Goal: Information Seeking & Learning: Learn about a topic

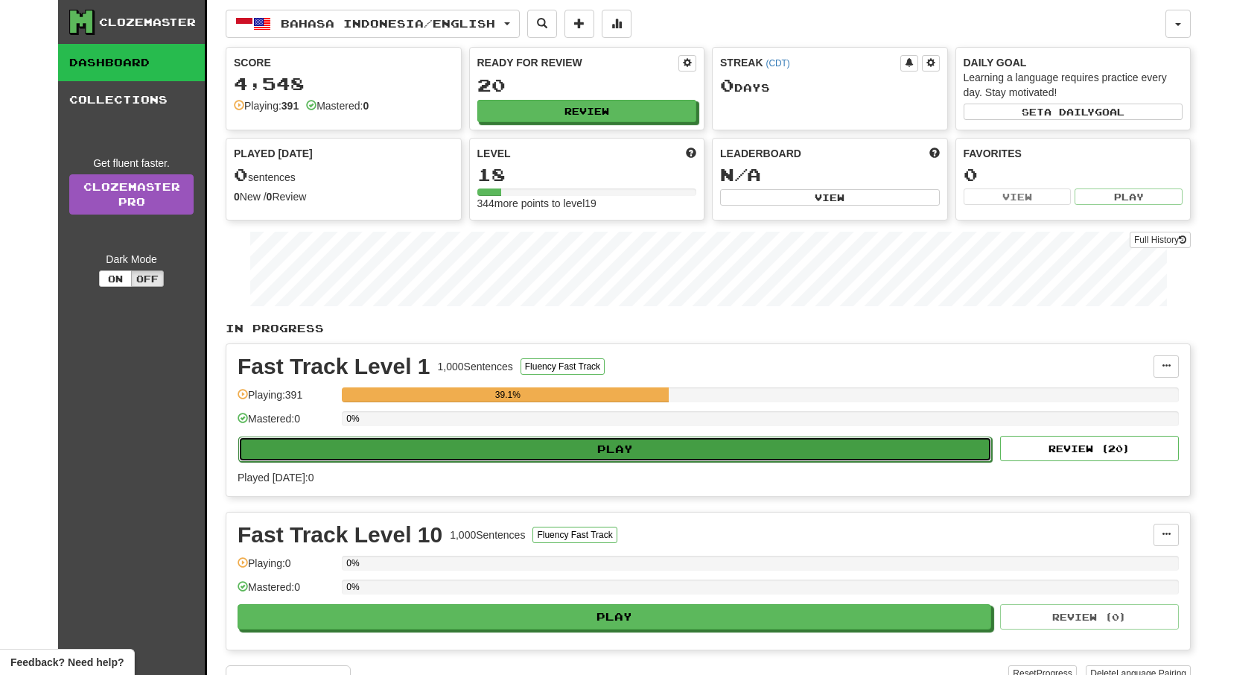
click at [558, 439] on button "Play" at bounding box center [615, 449] width 754 height 25
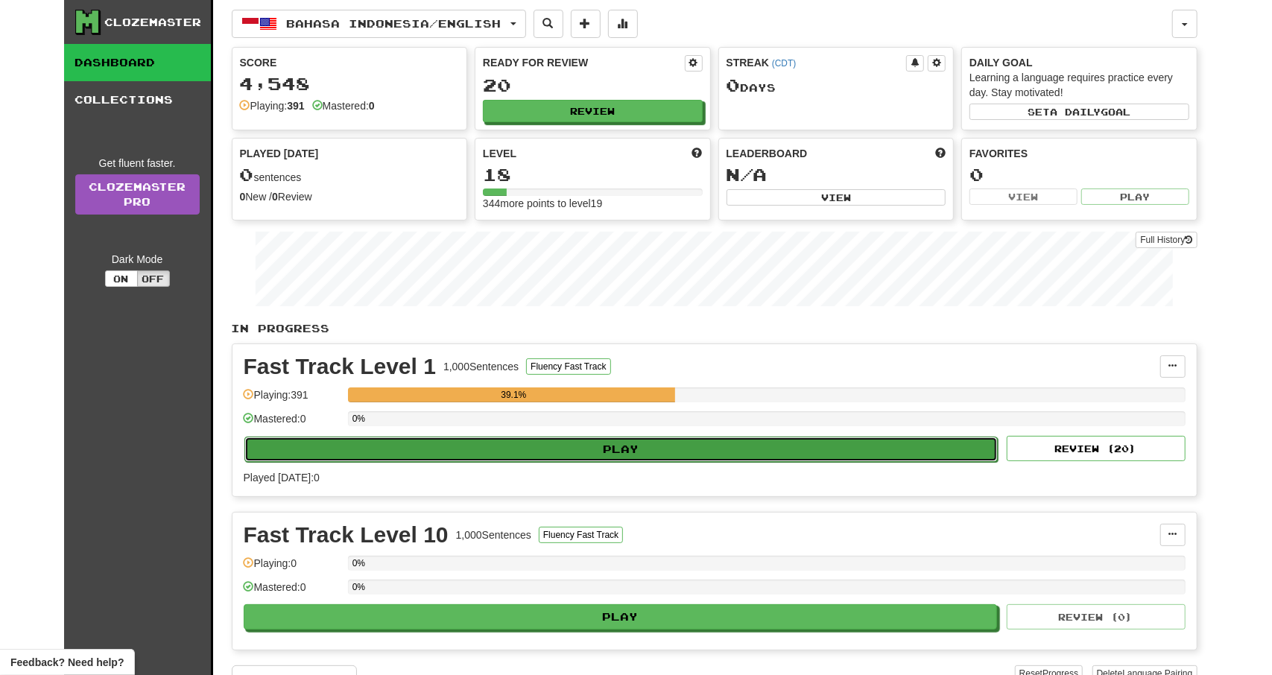
select select "**"
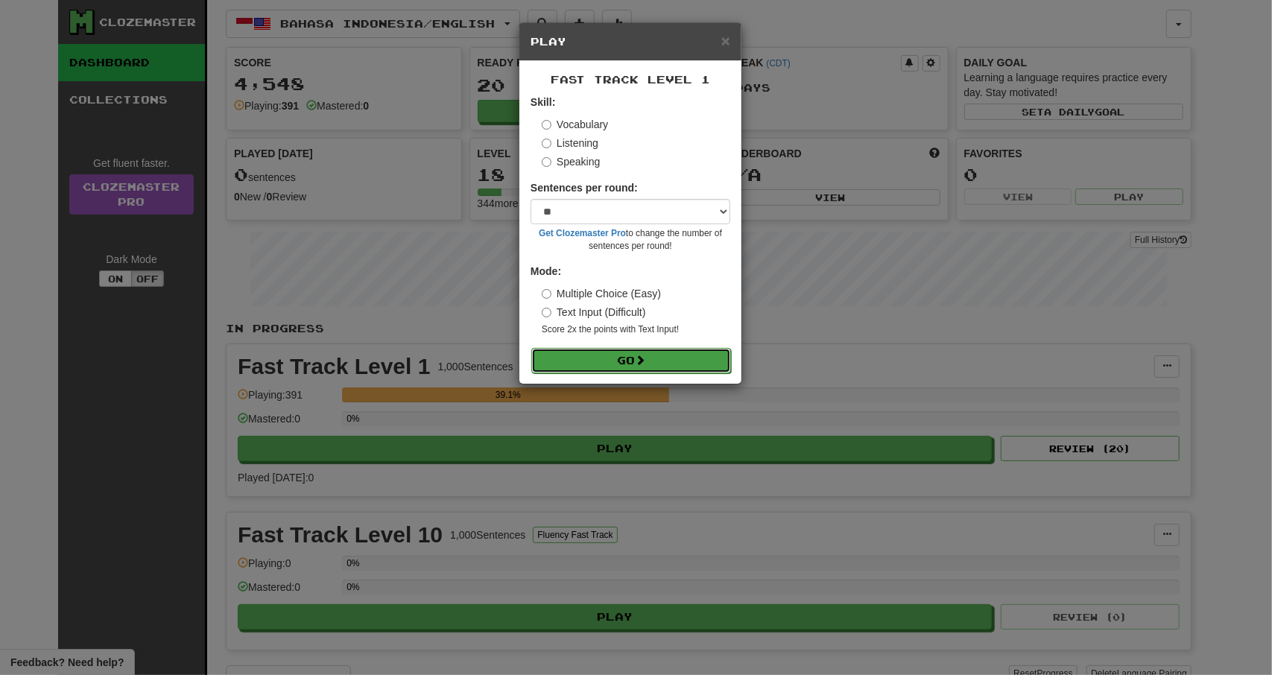
click at [647, 352] on button "Go" at bounding box center [631, 360] width 200 height 25
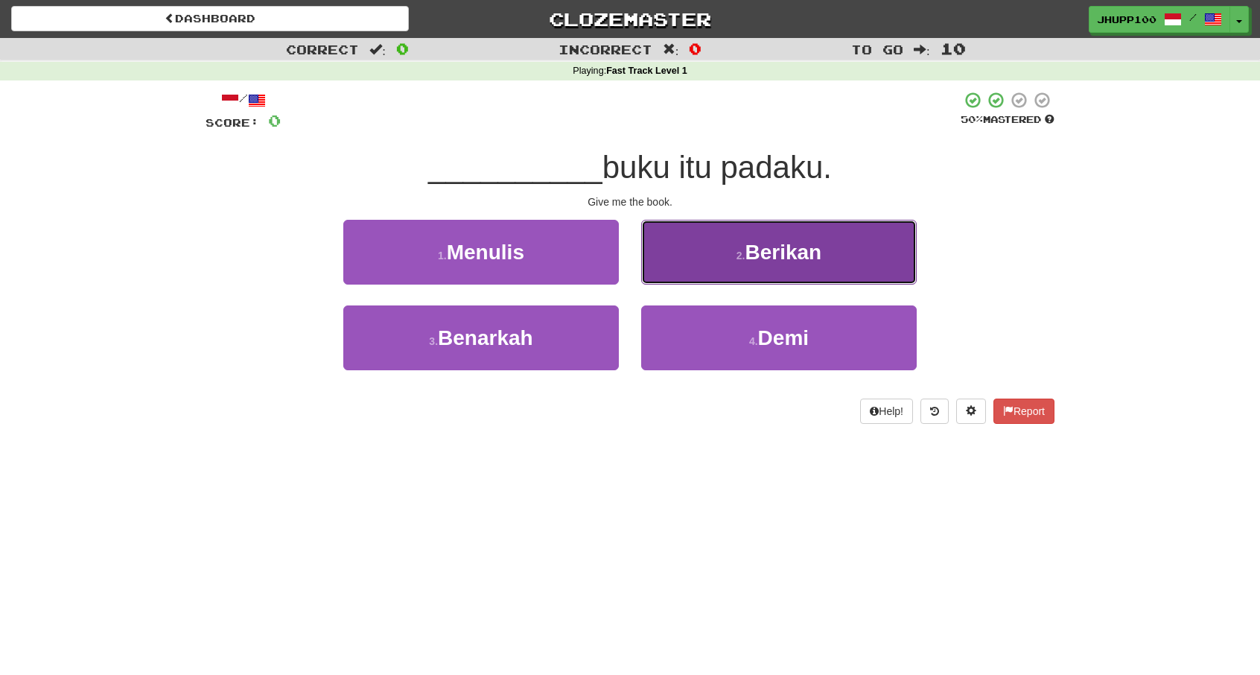
click at [795, 257] on span "Berikan" at bounding box center [783, 252] width 77 height 23
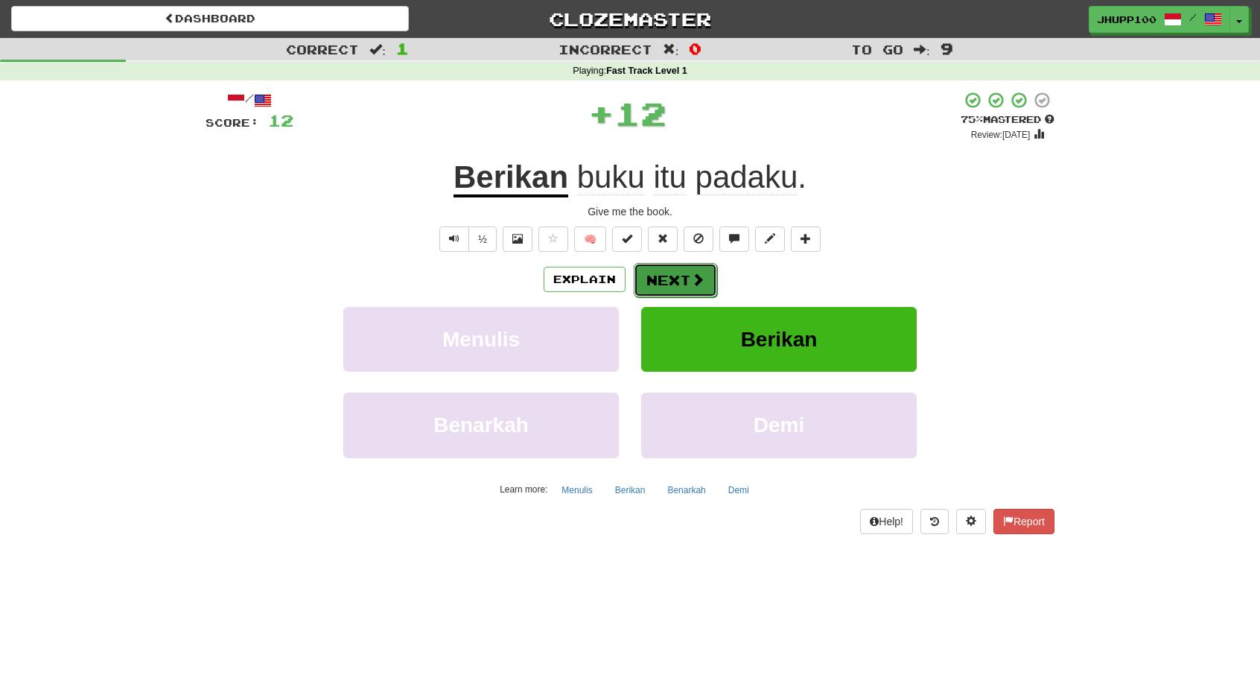
click at [691, 281] on span at bounding box center [697, 279] width 13 height 13
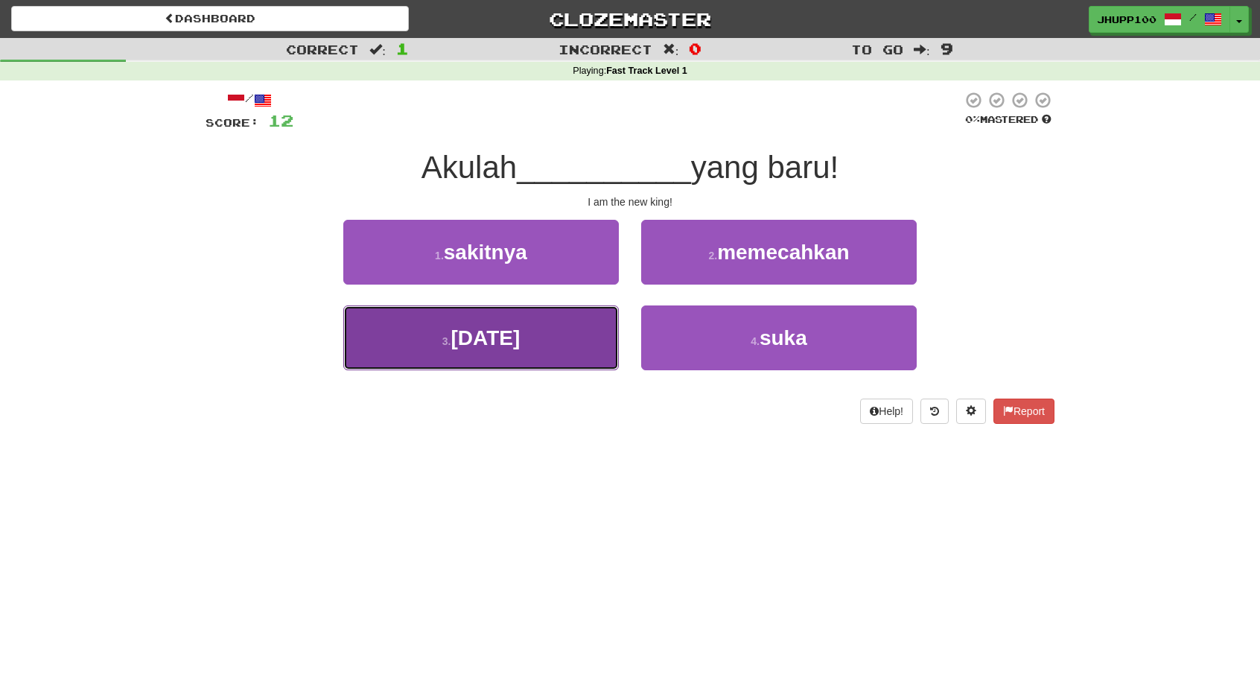
click at [532, 341] on button "3 . [DATE]" at bounding box center [481, 337] width 276 height 65
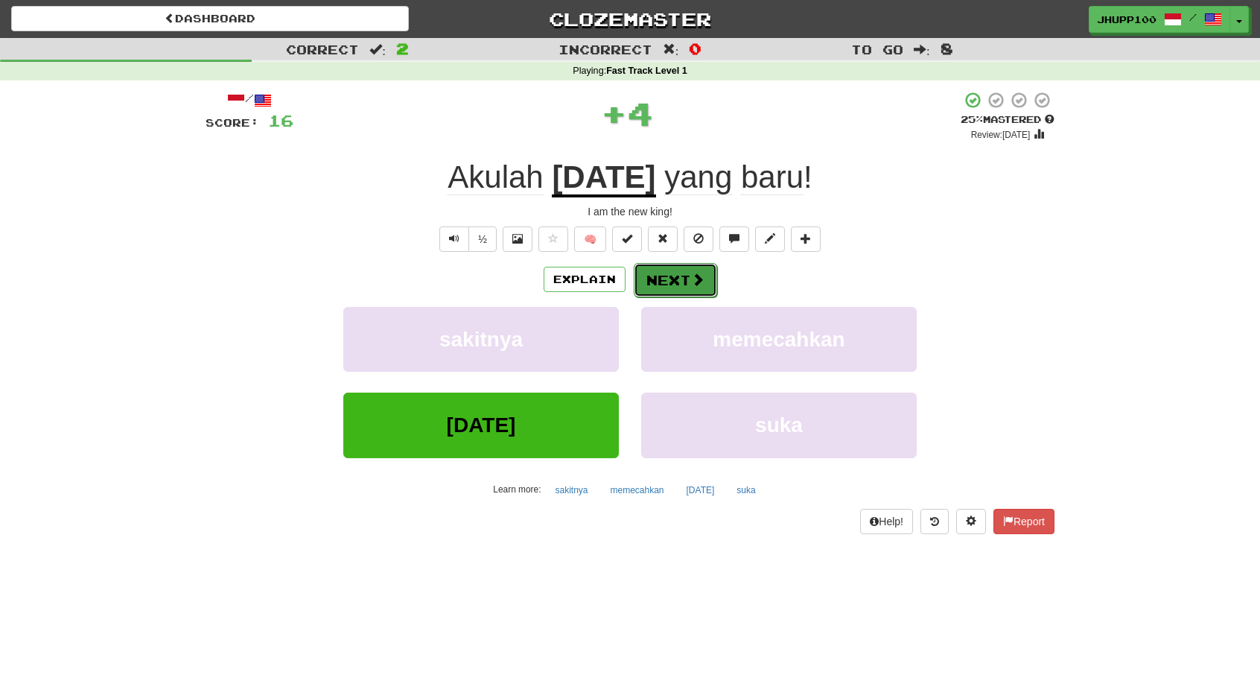
click at [655, 282] on button "Next" at bounding box center [675, 280] width 83 height 34
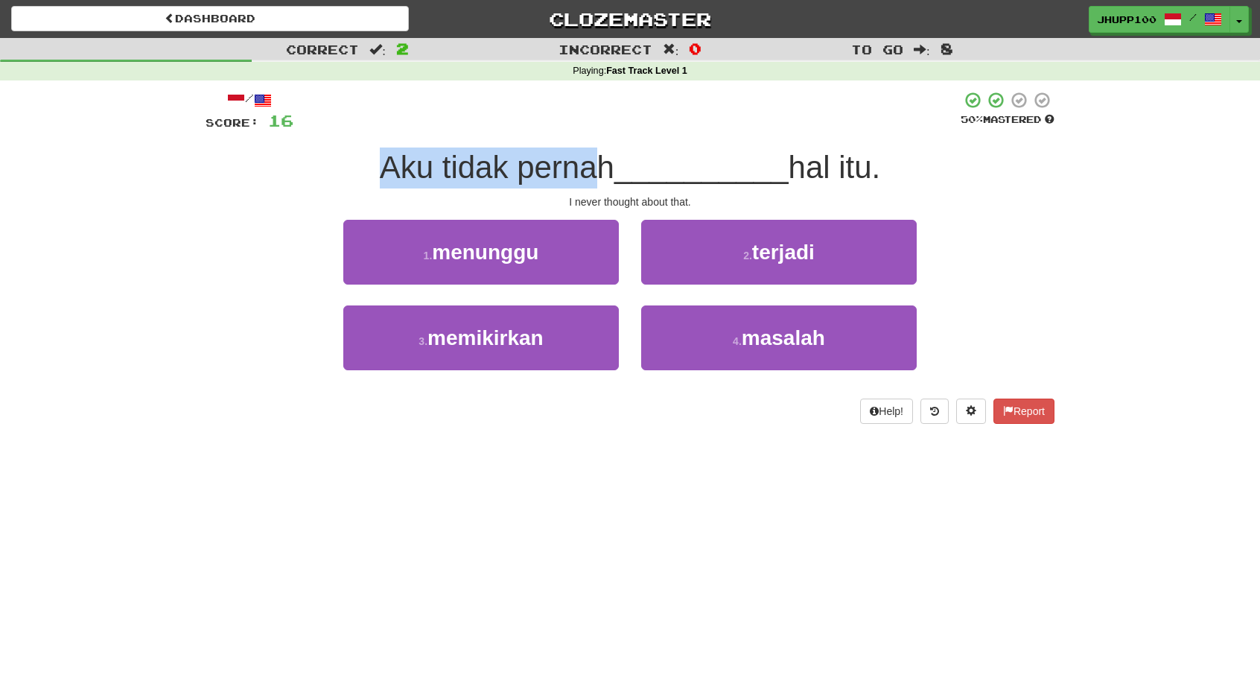
drag, startPoint x: 378, startPoint y: 168, endPoint x: 597, endPoint y: 164, distance: 218.3
click at [591, 164] on span "Aku tidak pernah" at bounding box center [497, 167] width 235 height 35
click at [603, 163] on span "Aku tidak pernah" at bounding box center [497, 167] width 235 height 35
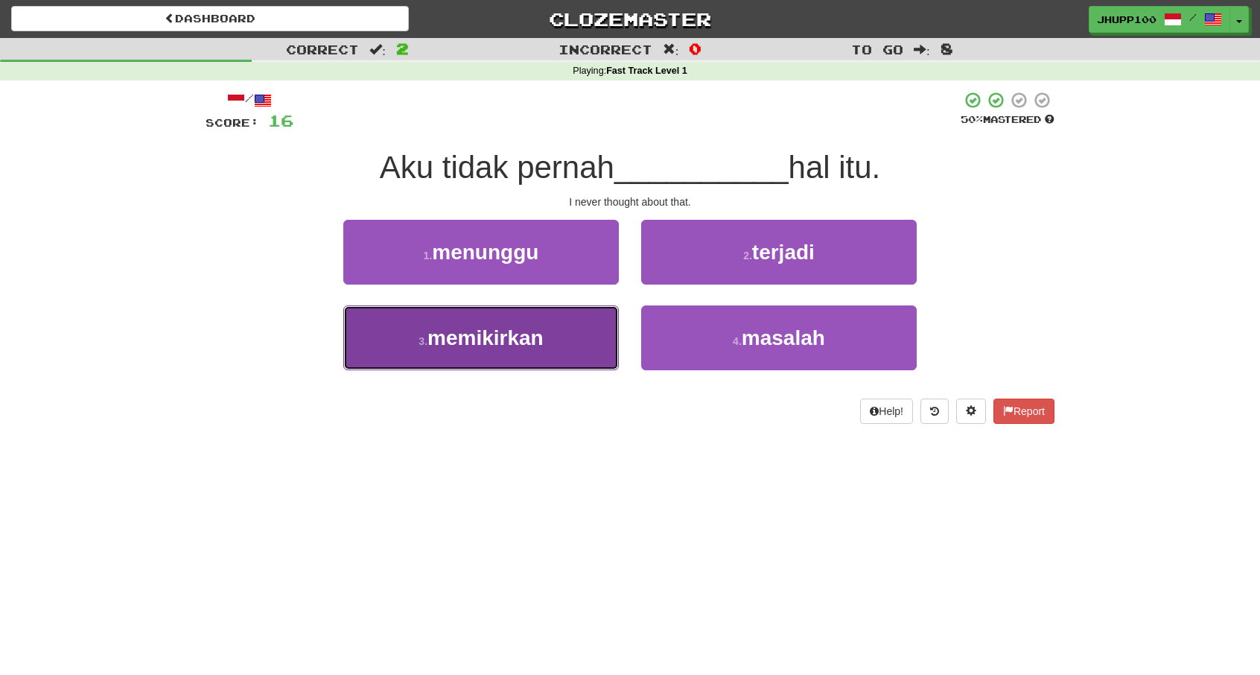
click at [485, 344] on span "memikirkan" at bounding box center [486, 337] width 116 height 23
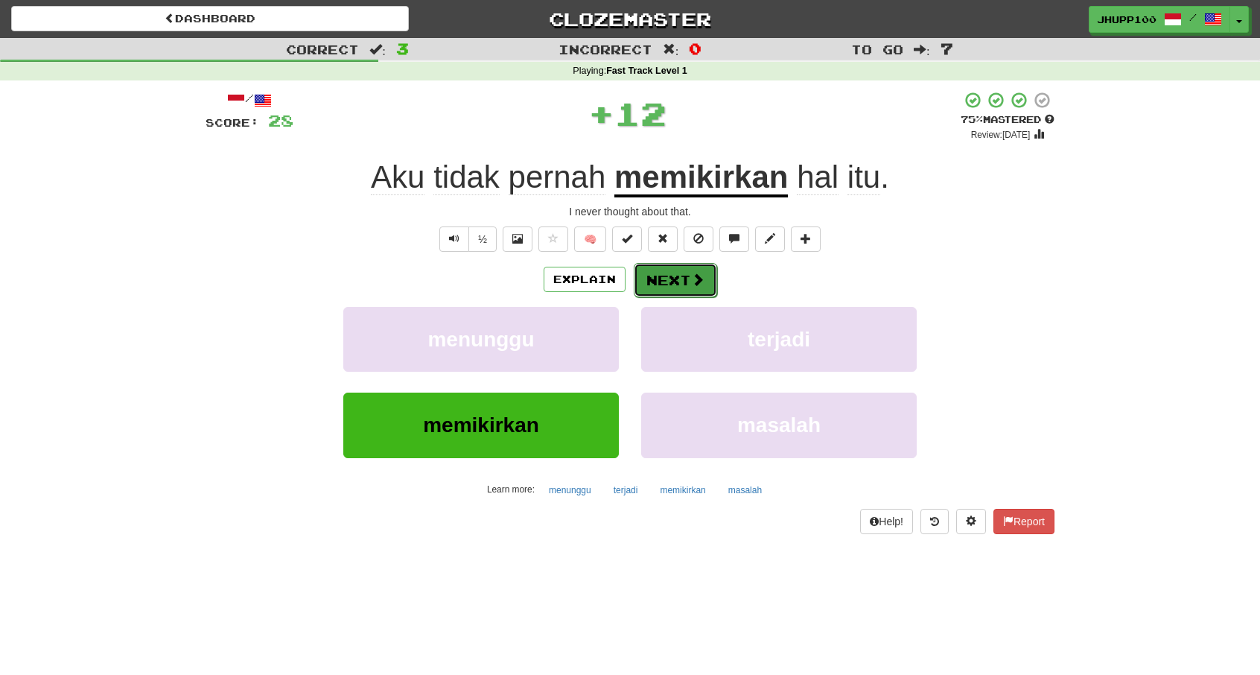
click at [692, 273] on span at bounding box center [697, 279] width 13 height 13
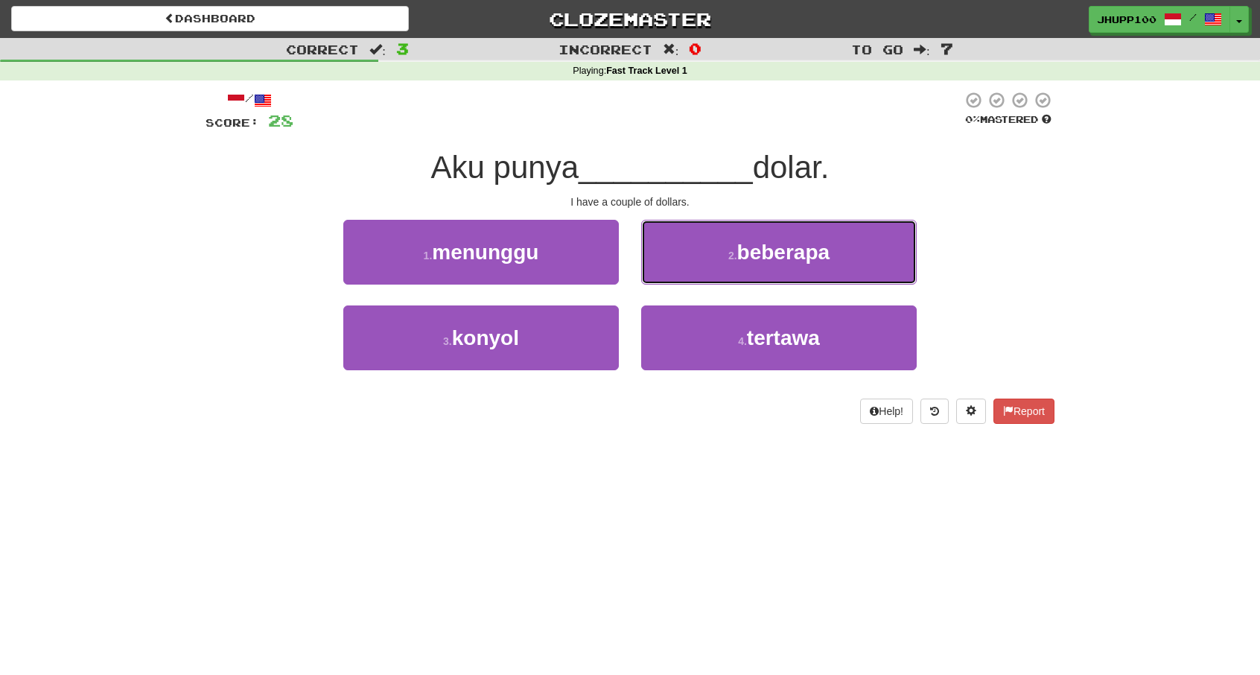
click at [711, 257] on button "2 . beberapa" at bounding box center [779, 252] width 276 height 65
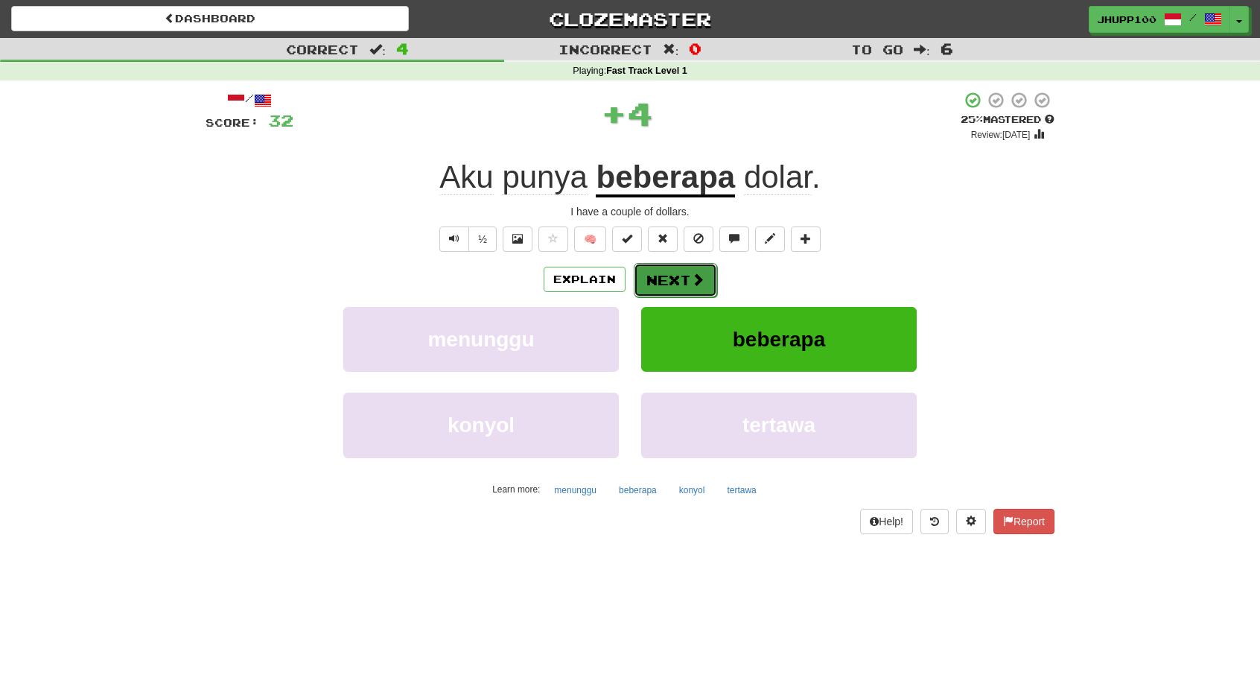
click at [669, 276] on button "Next" at bounding box center [675, 280] width 83 height 34
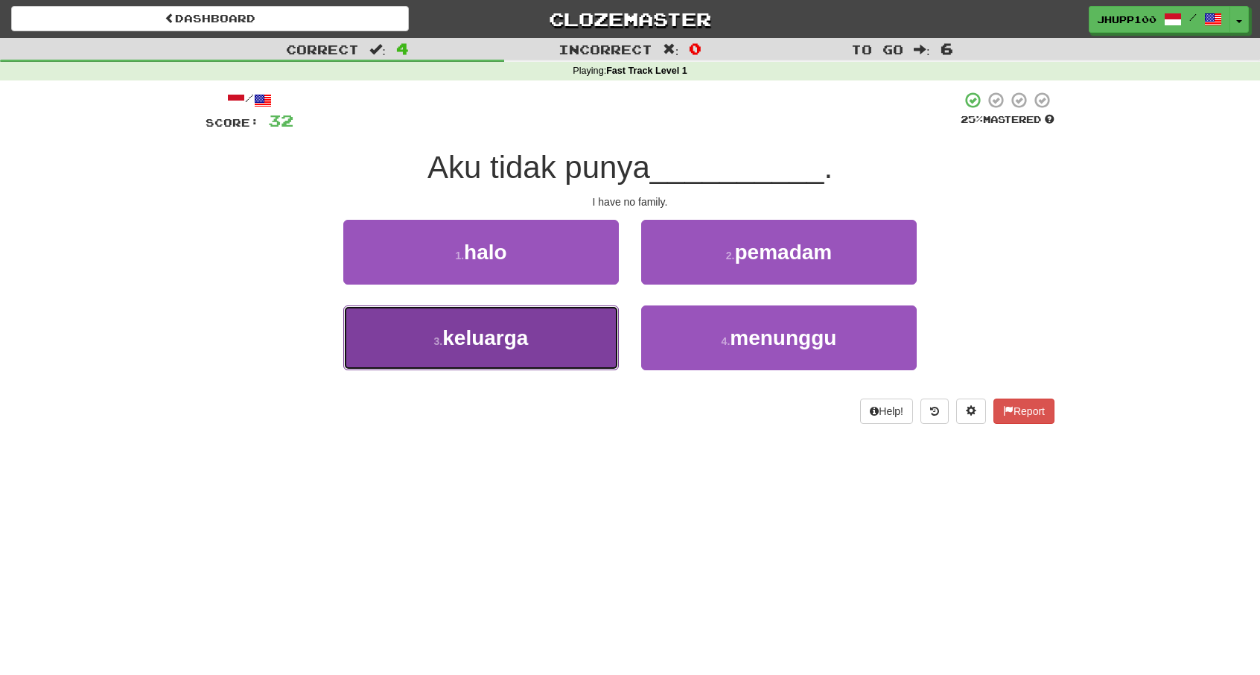
click at [571, 334] on button "3 . keluarga" at bounding box center [481, 337] width 276 height 65
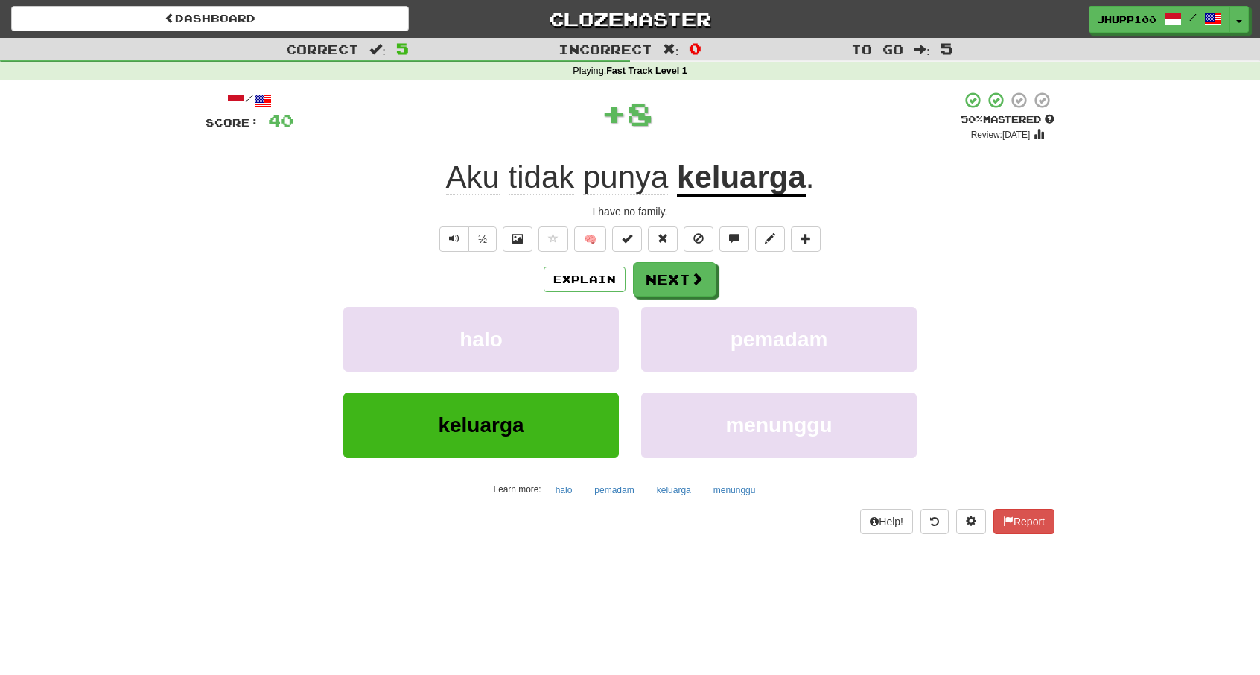
click at [716, 274] on div "Explain Next" at bounding box center [630, 279] width 849 height 34
click at [707, 276] on button "Next" at bounding box center [675, 280] width 83 height 34
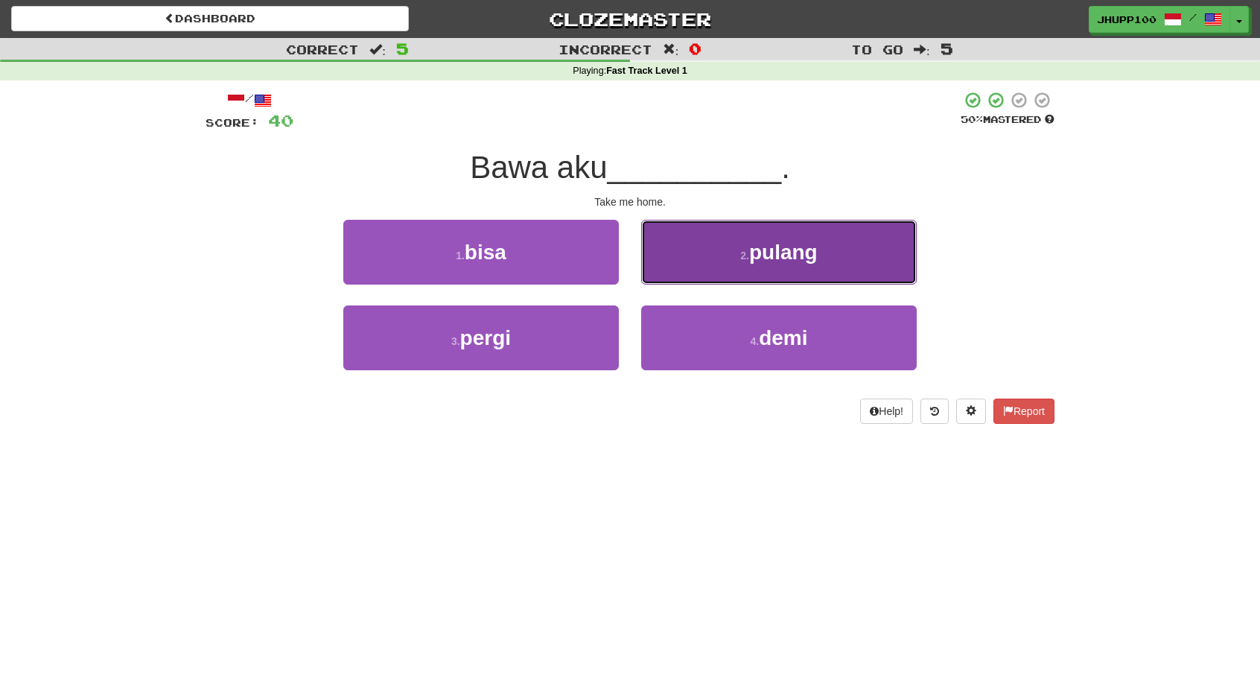
click at [781, 264] on button "2 . pulang" at bounding box center [779, 252] width 276 height 65
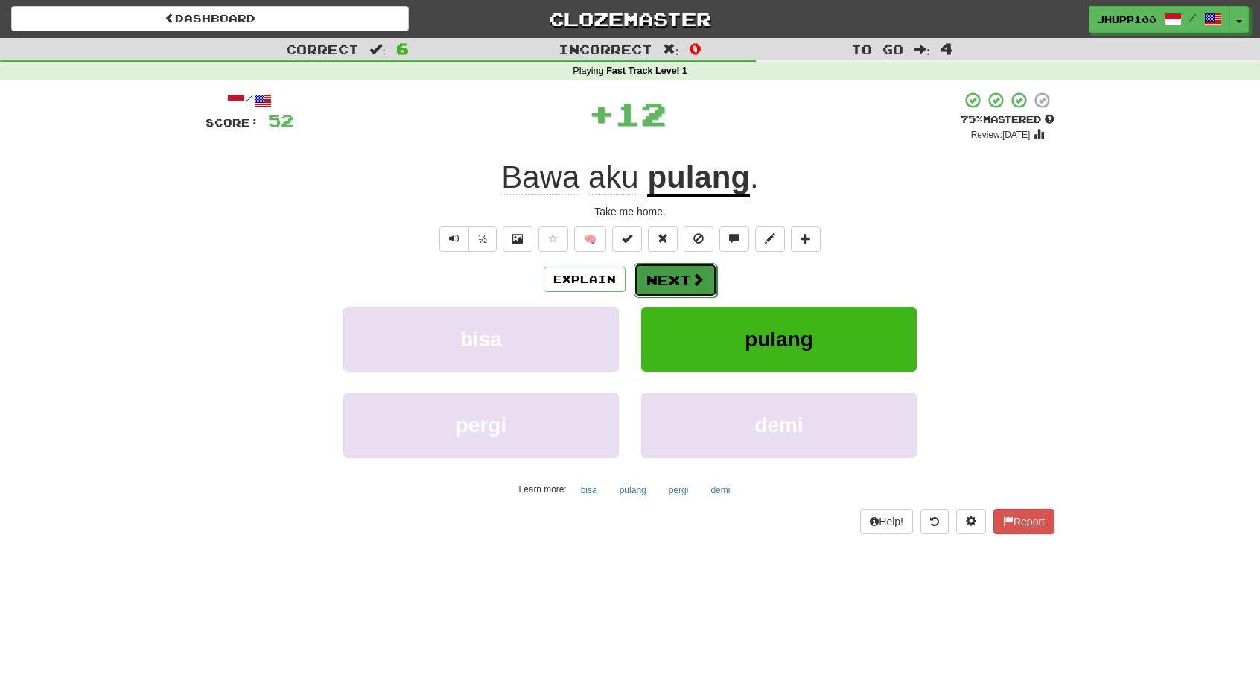
click at [682, 264] on button "Next" at bounding box center [675, 280] width 83 height 34
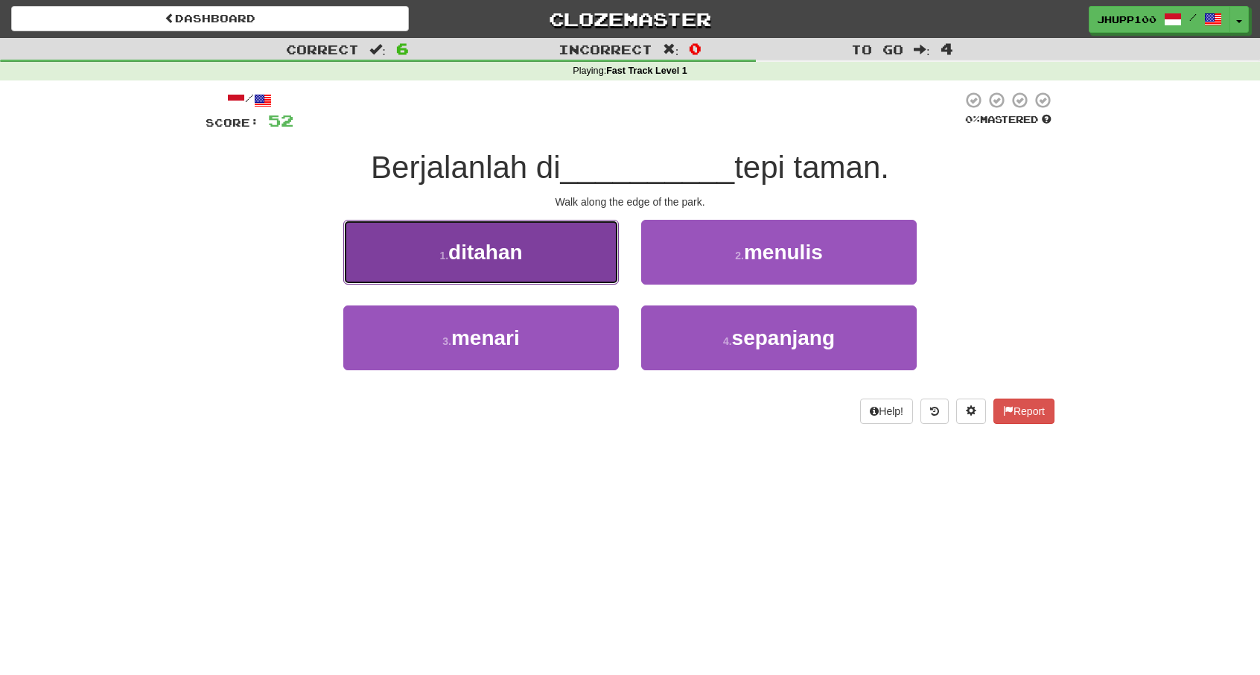
click at [596, 269] on button "1 . ditahan" at bounding box center [481, 252] width 276 height 65
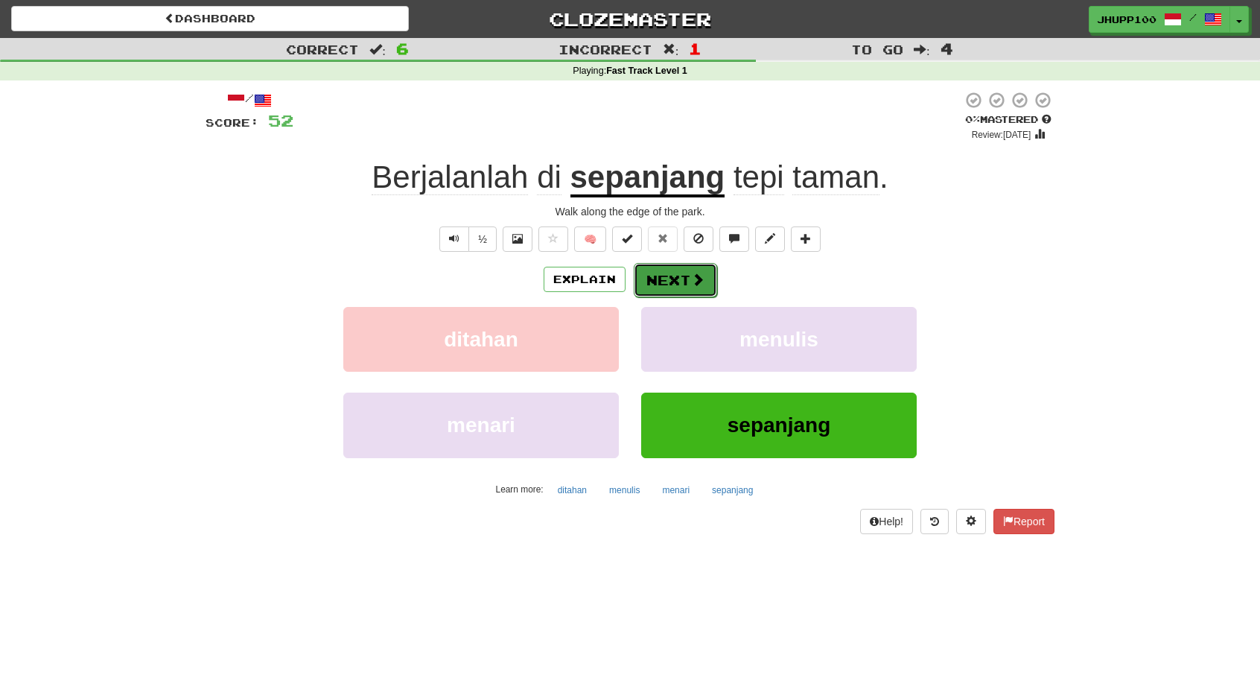
click at [675, 282] on button "Next" at bounding box center [675, 280] width 83 height 34
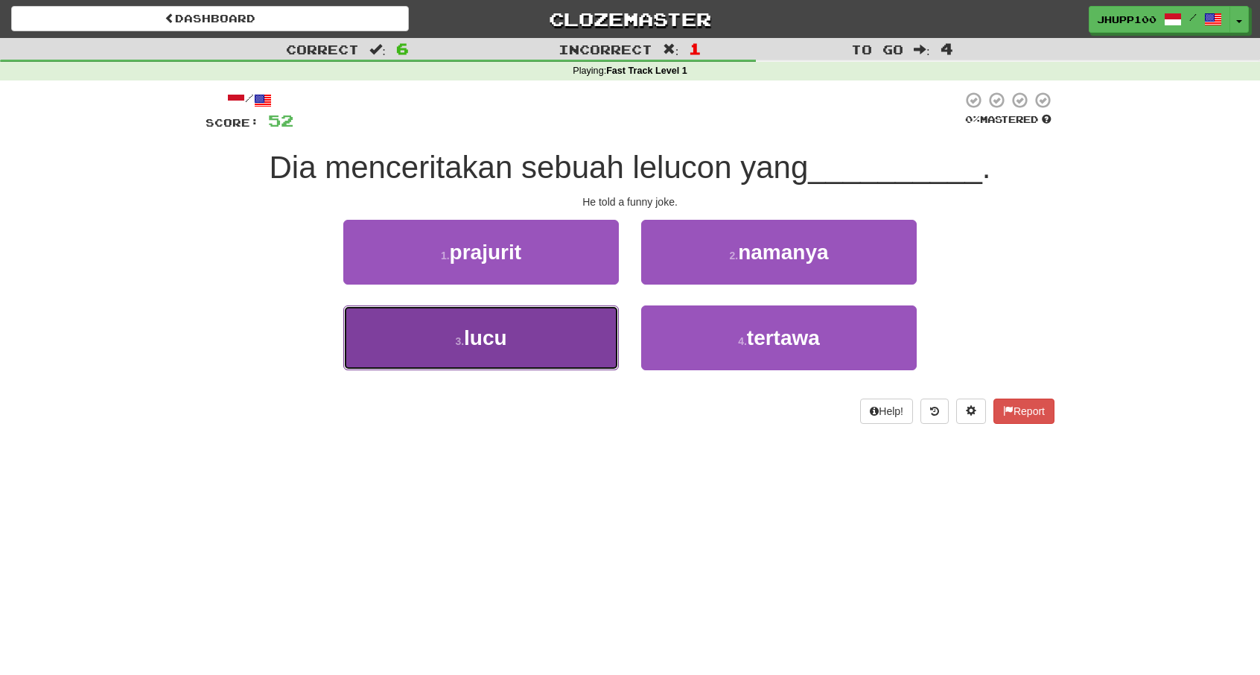
click at [597, 328] on button "3 . lucu" at bounding box center [481, 337] width 276 height 65
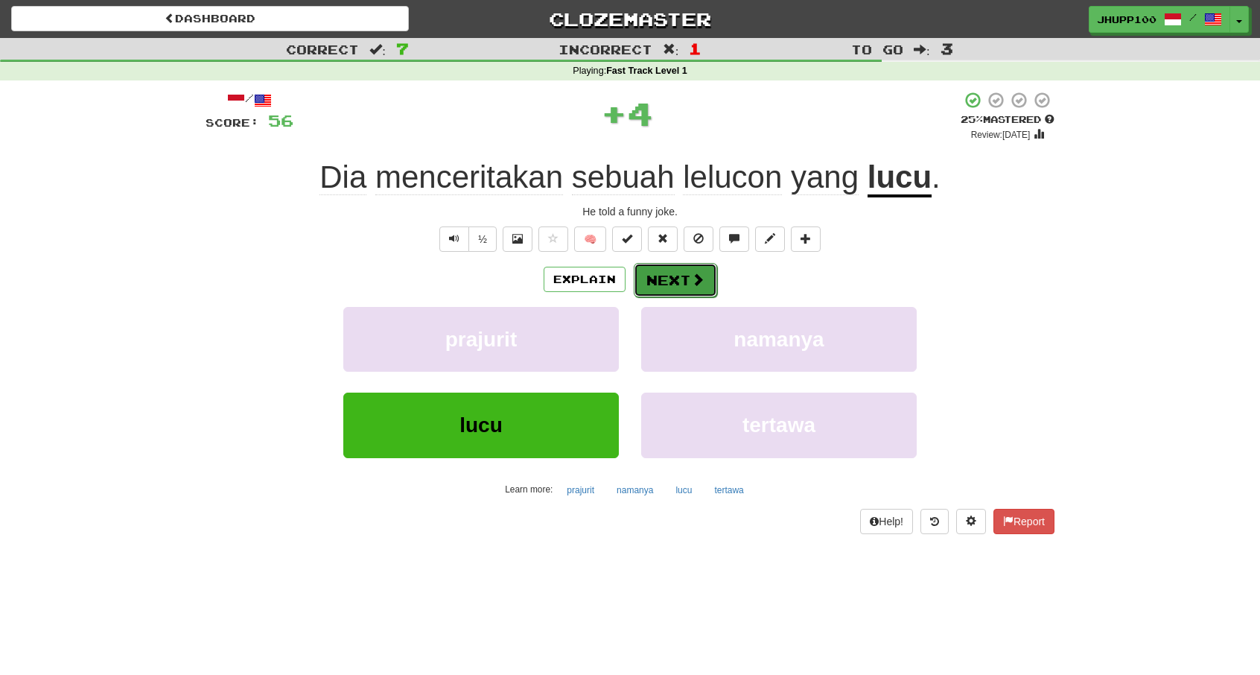
click at [674, 269] on button "Next" at bounding box center [675, 280] width 83 height 34
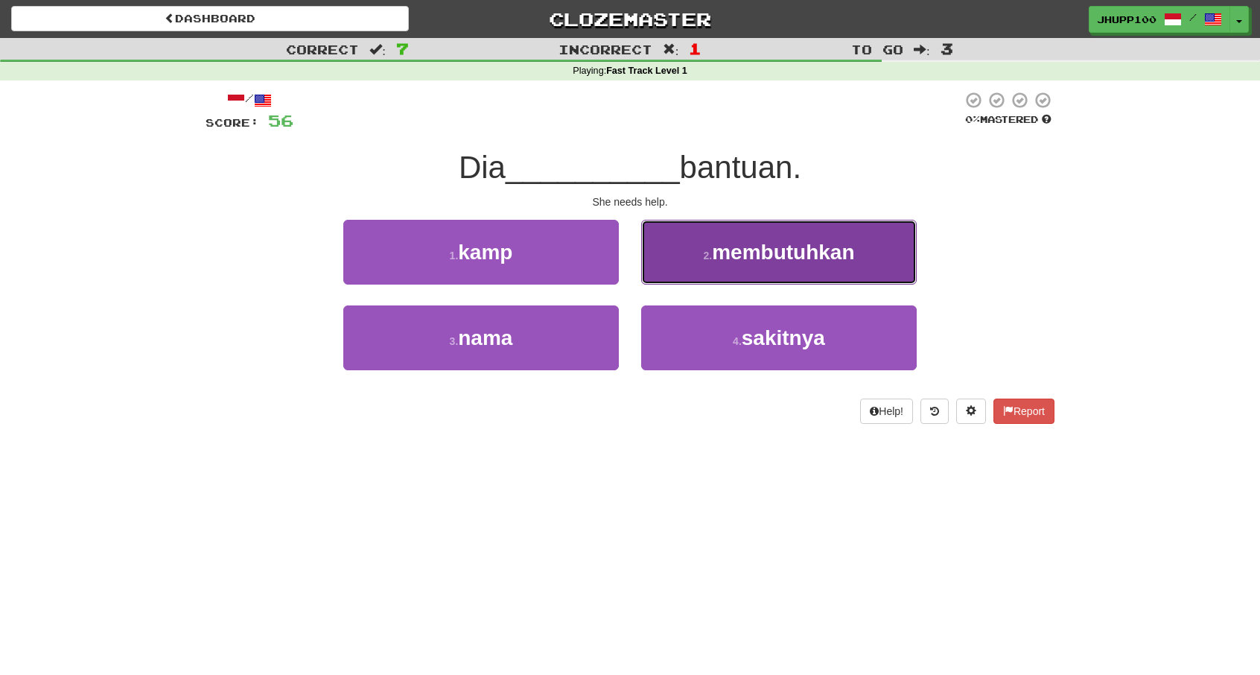
click at [763, 264] on button "2 . membutuhkan" at bounding box center [779, 252] width 276 height 65
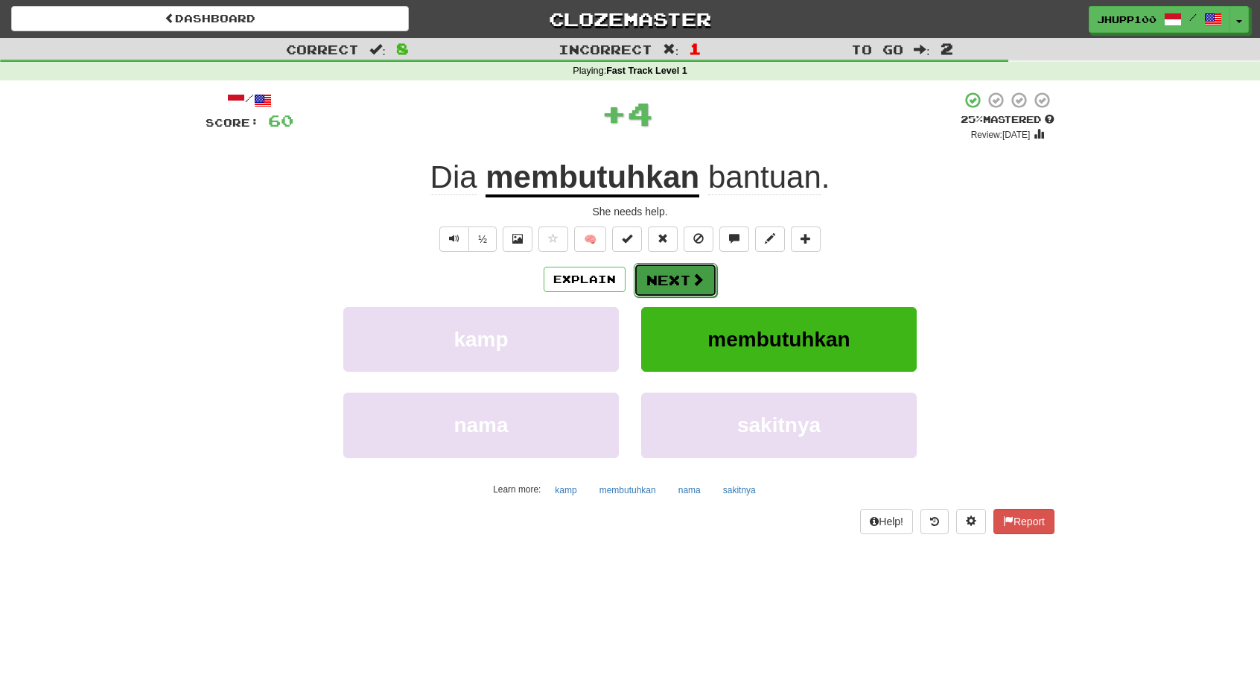
click at [682, 269] on button "Next" at bounding box center [675, 280] width 83 height 34
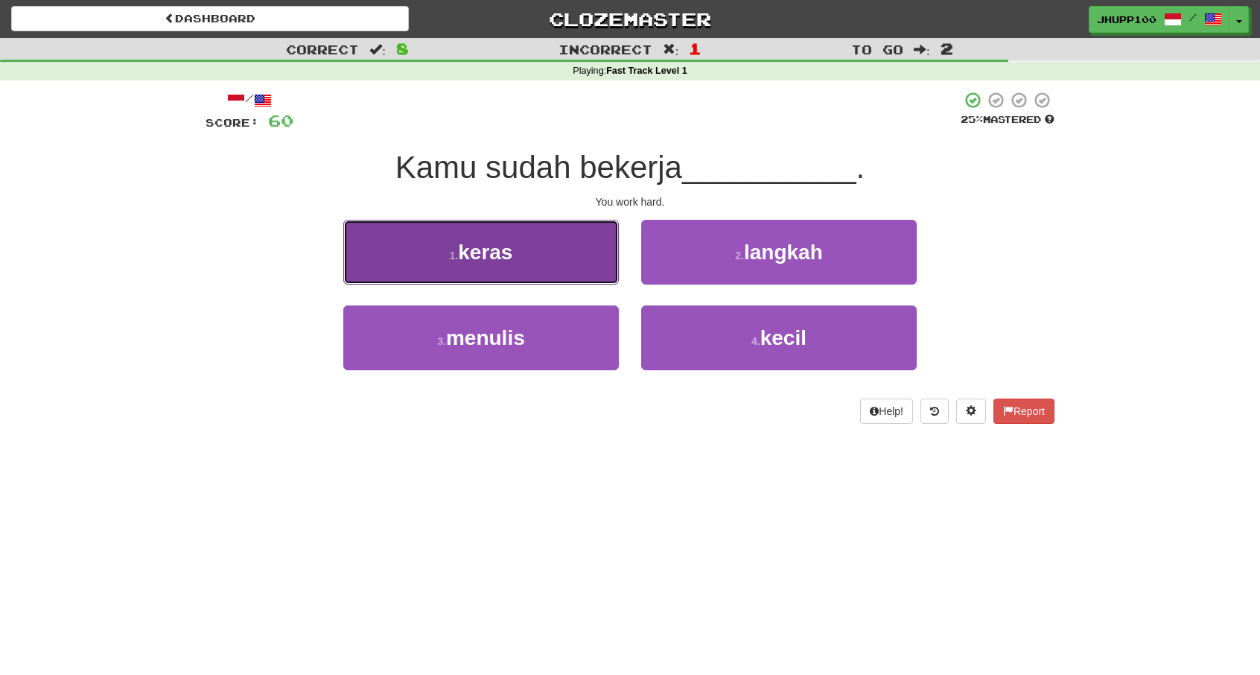
click at [602, 261] on button "1 . keras" at bounding box center [481, 252] width 276 height 65
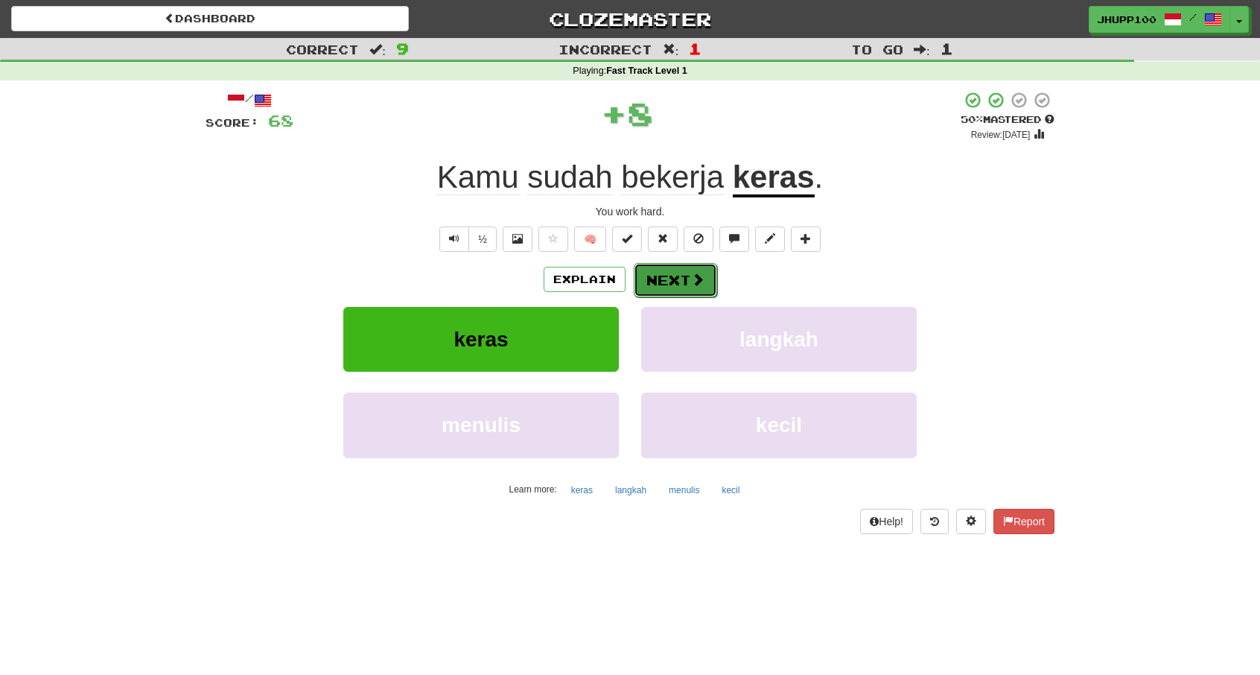
click at [652, 269] on button "Next" at bounding box center [675, 280] width 83 height 34
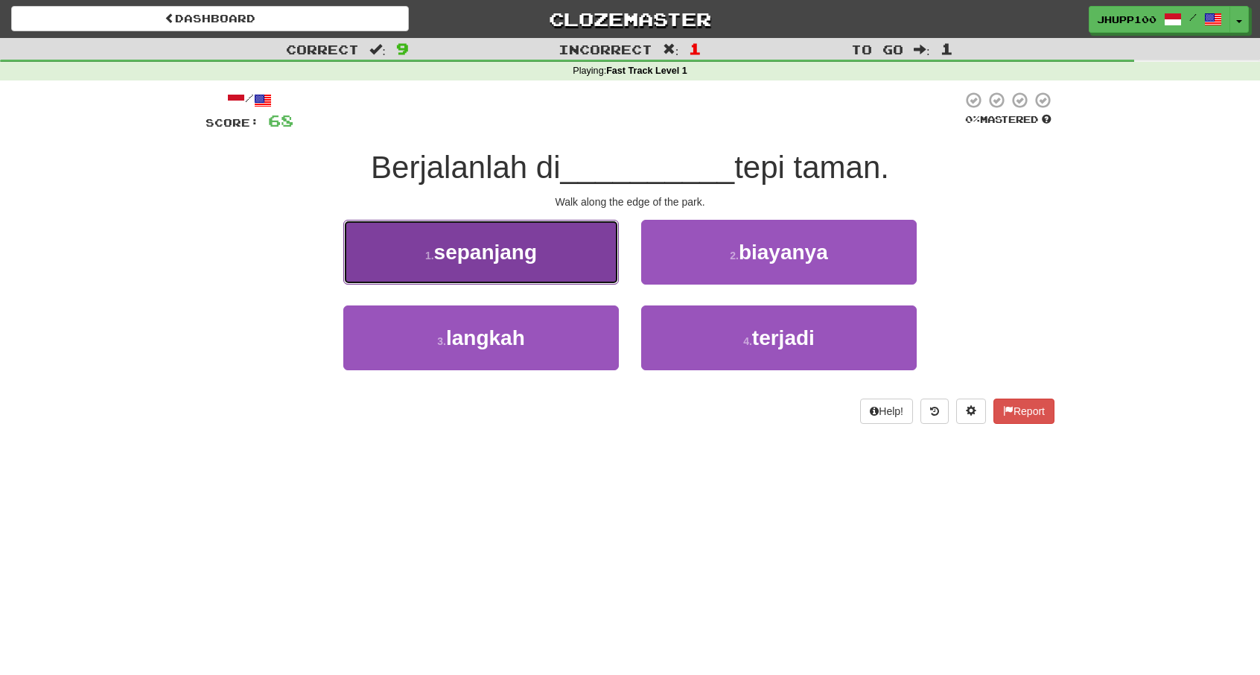
click at [552, 242] on button "1 . sepanjang" at bounding box center [481, 252] width 276 height 65
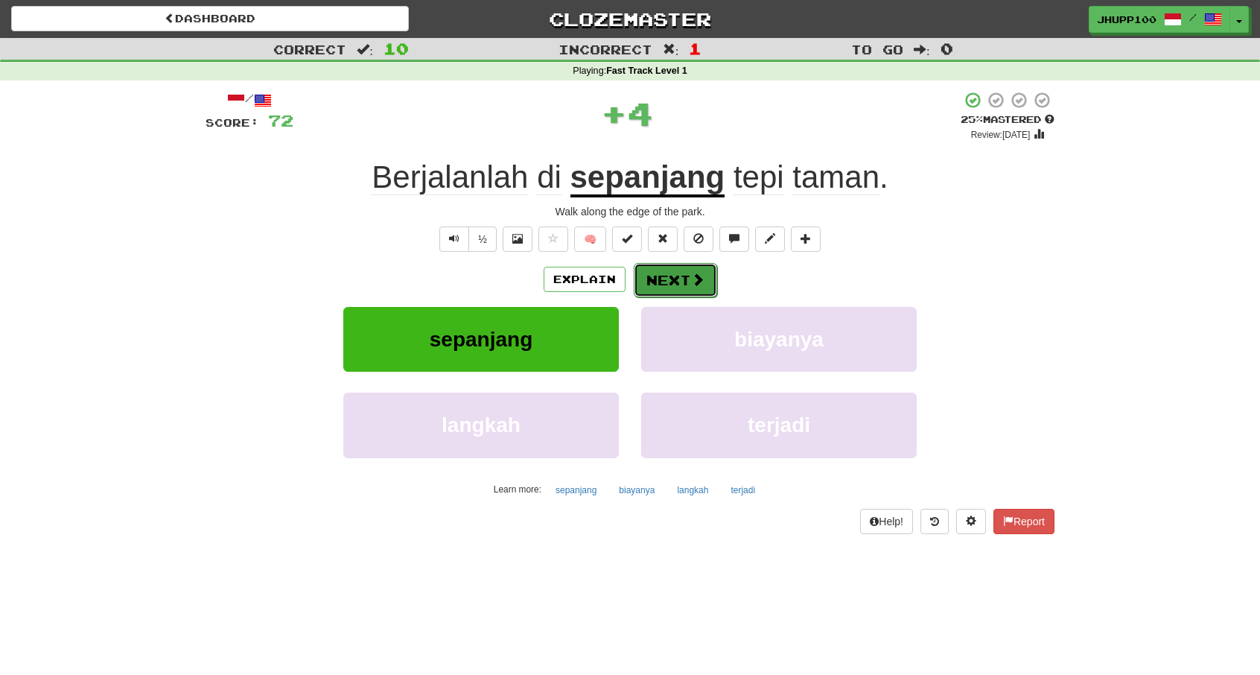
click at [672, 283] on button "Next" at bounding box center [675, 280] width 83 height 34
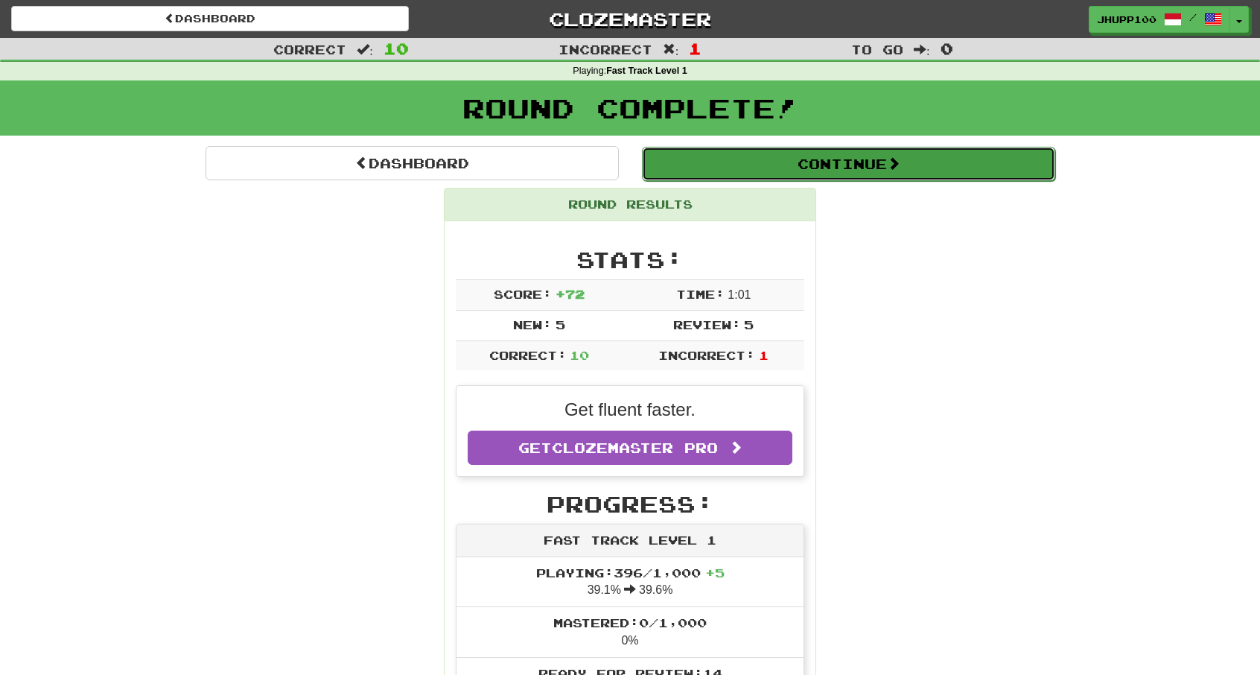
click at [790, 150] on button "Continue" at bounding box center [848, 164] width 413 height 34
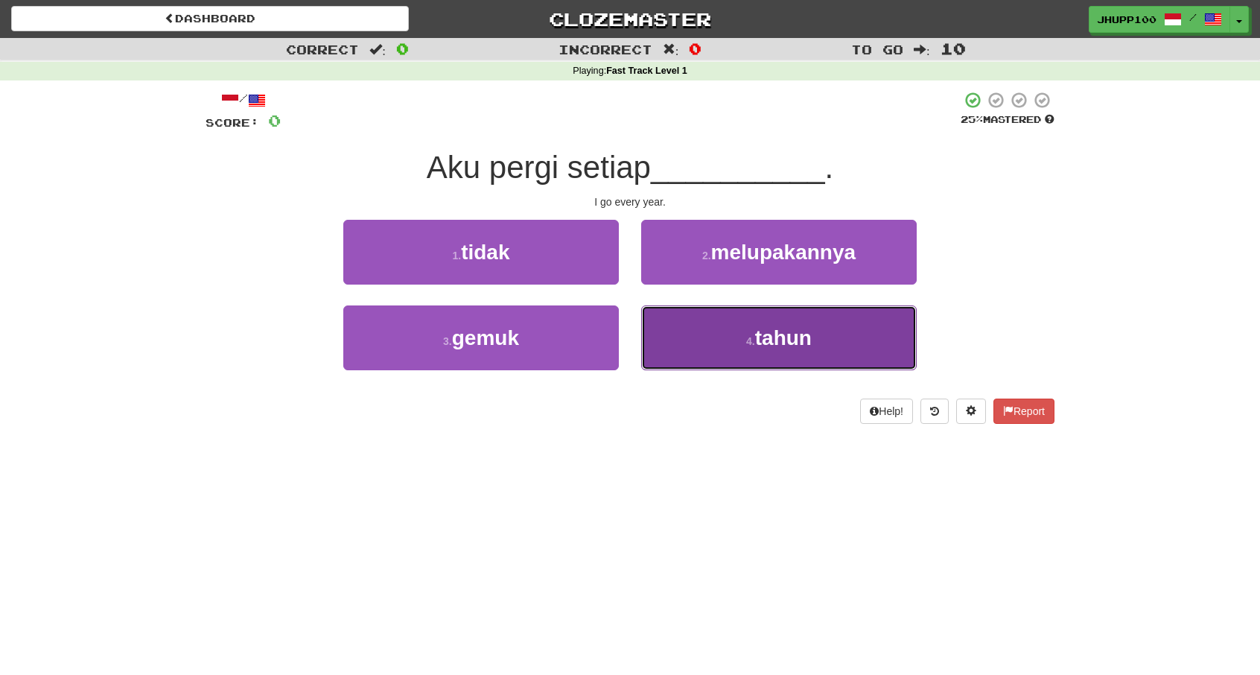
click at [752, 345] on small "4 ." at bounding box center [750, 341] width 9 height 12
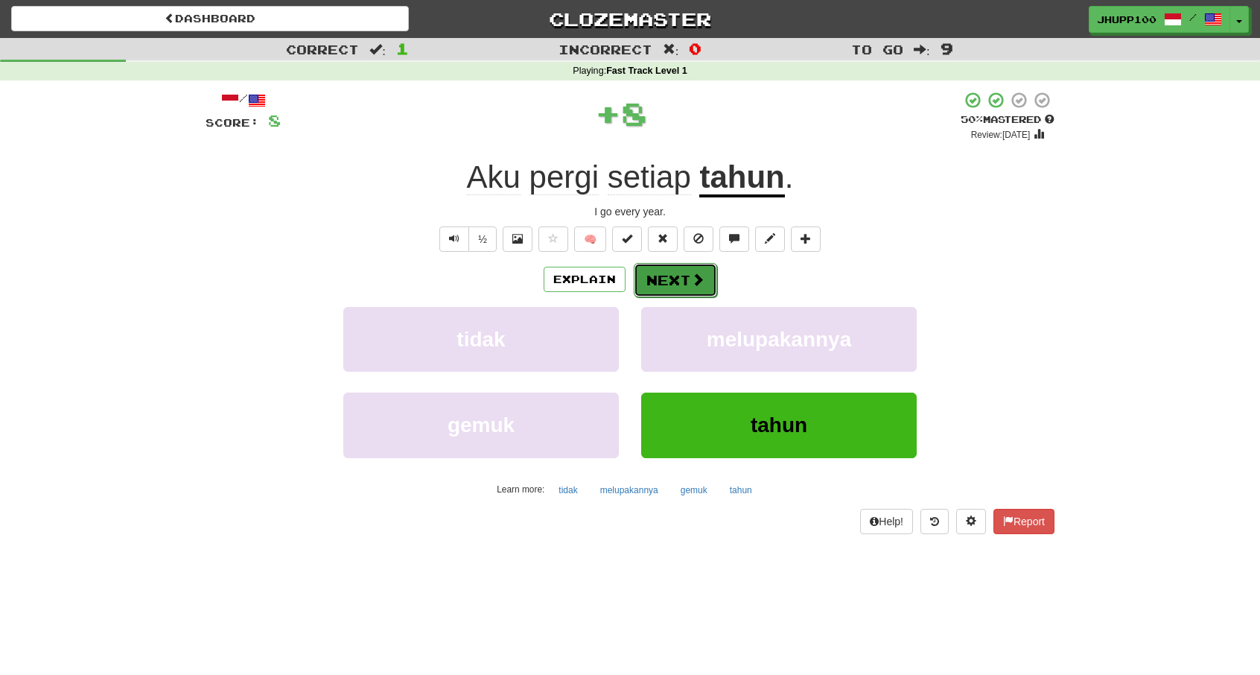
click at [693, 273] on span at bounding box center [697, 279] width 13 height 13
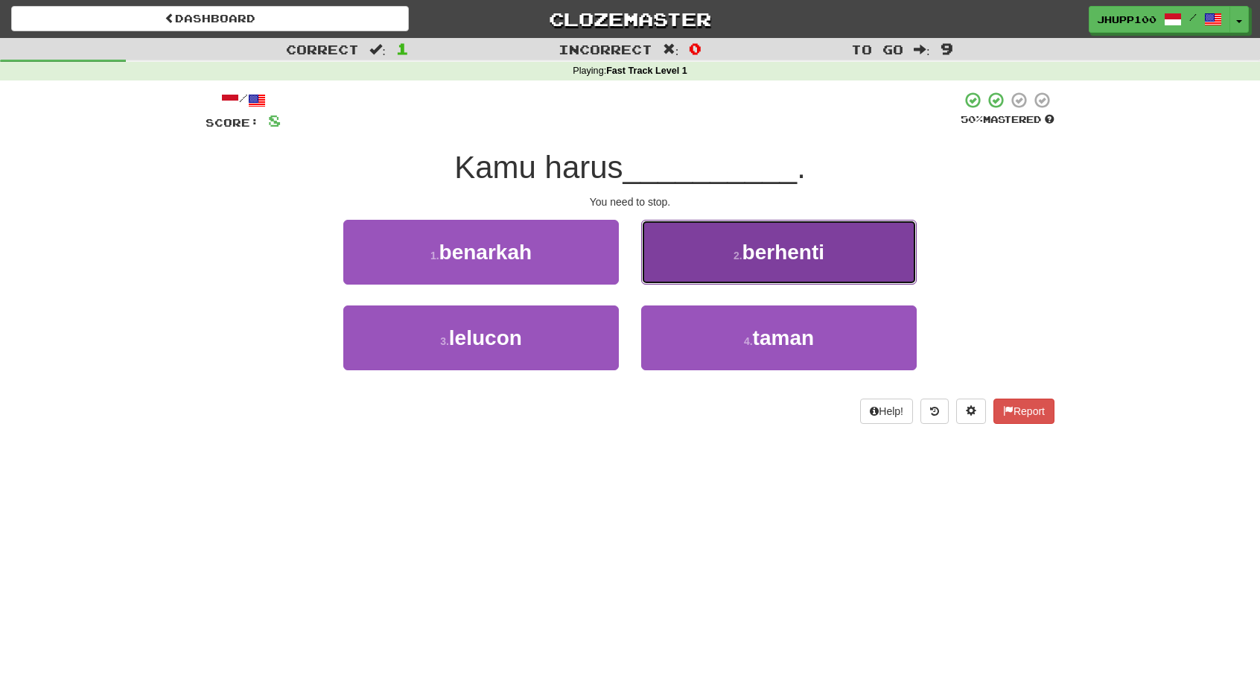
click at [802, 274] on button "2 . berhenti" at bounding box center [779, 252] width 276 height 65
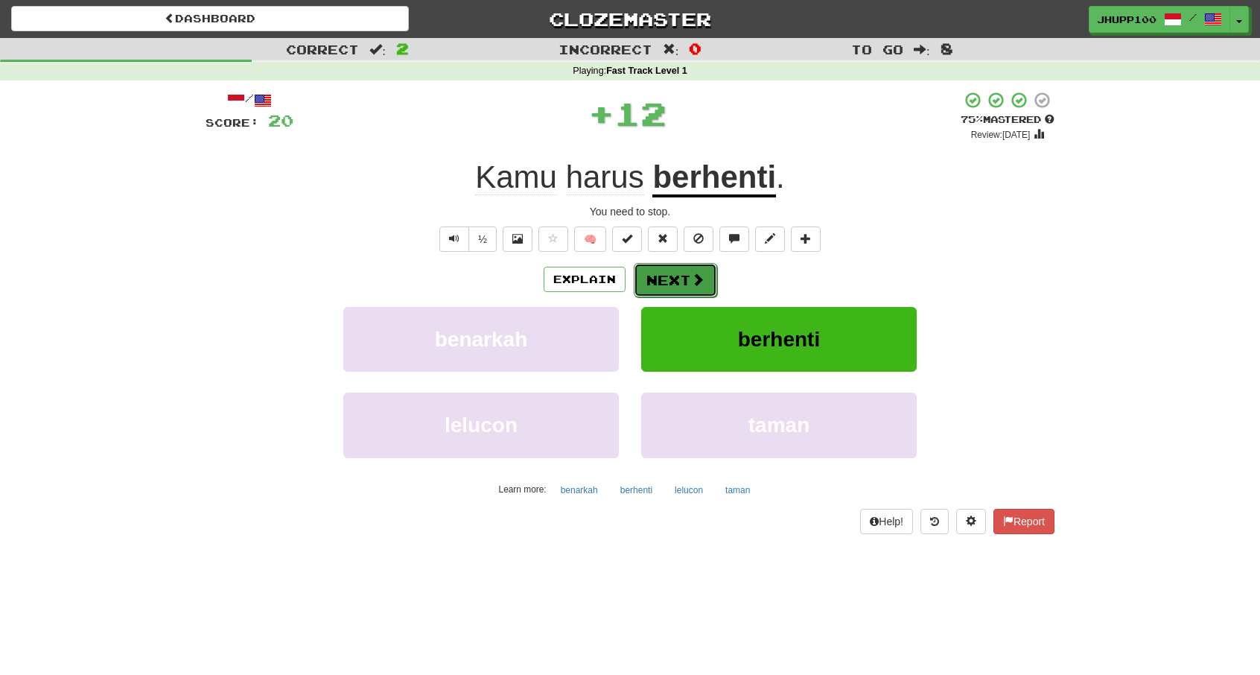
click at [667, 283] on button "Next" at bounding box center [675, 280] width 83 height 34
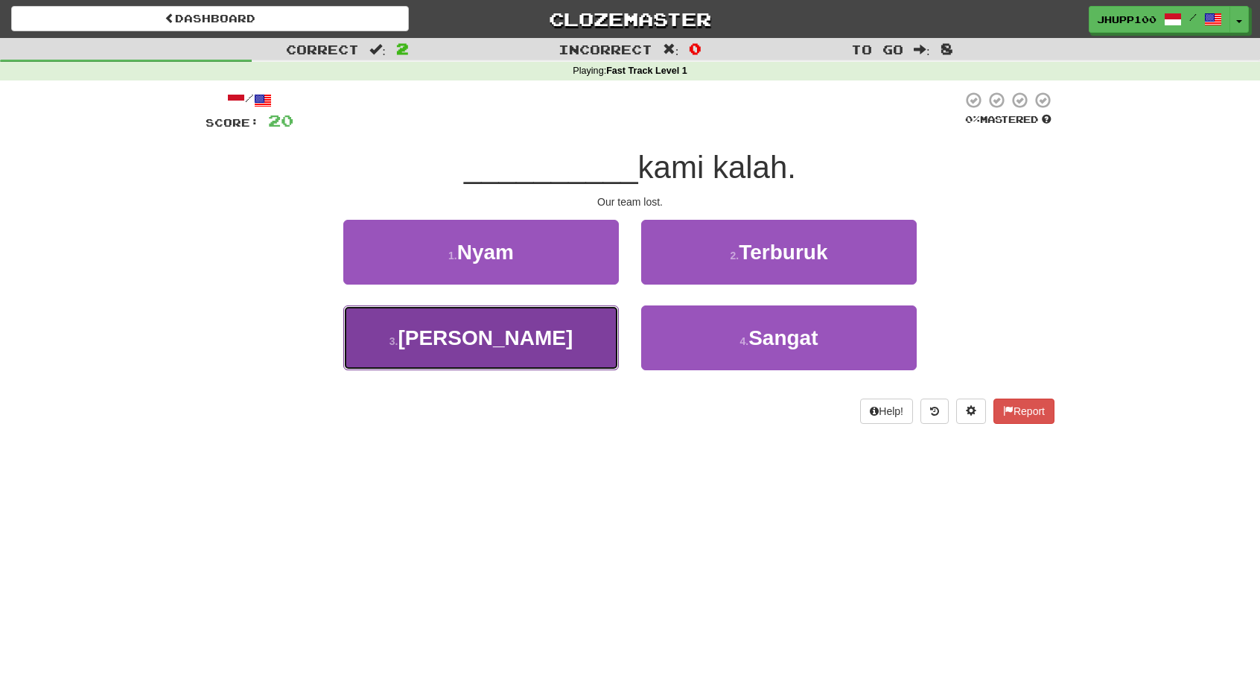
click at [545, 350] on button "3 . Tim" at bounding box center [481, 337] width 276 height 65
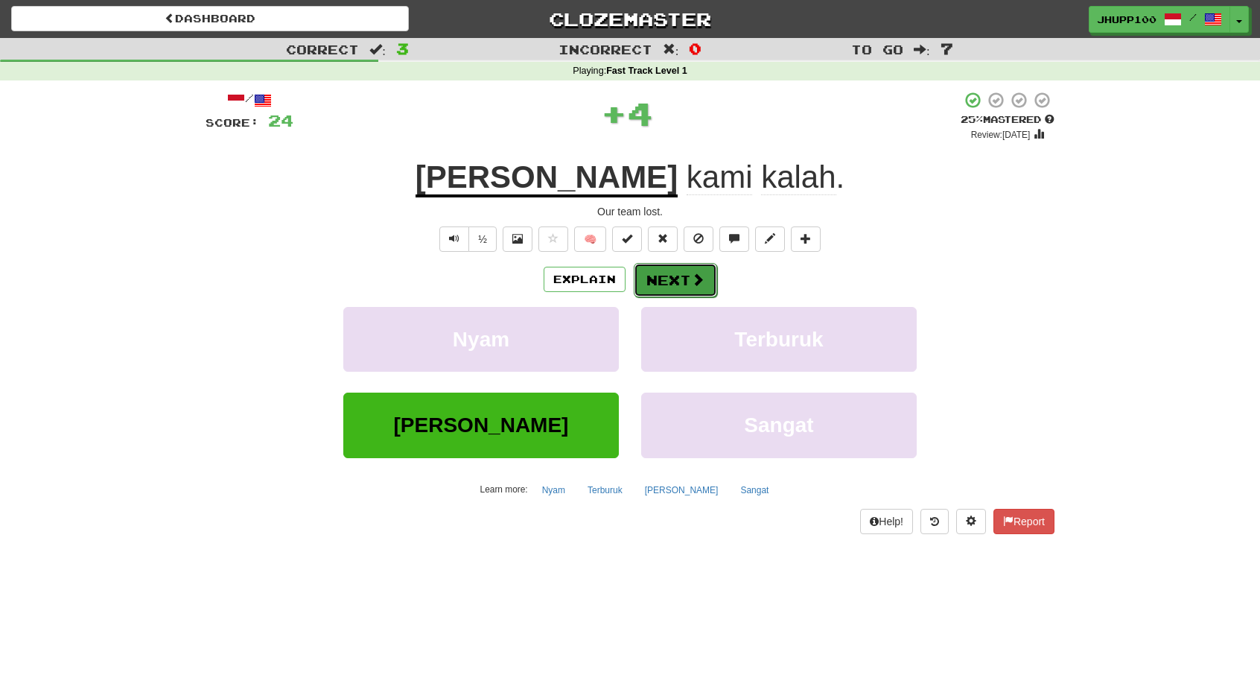
click at [691, 283] on button "Next" at bounding box center [675, 280] width 83 height 34
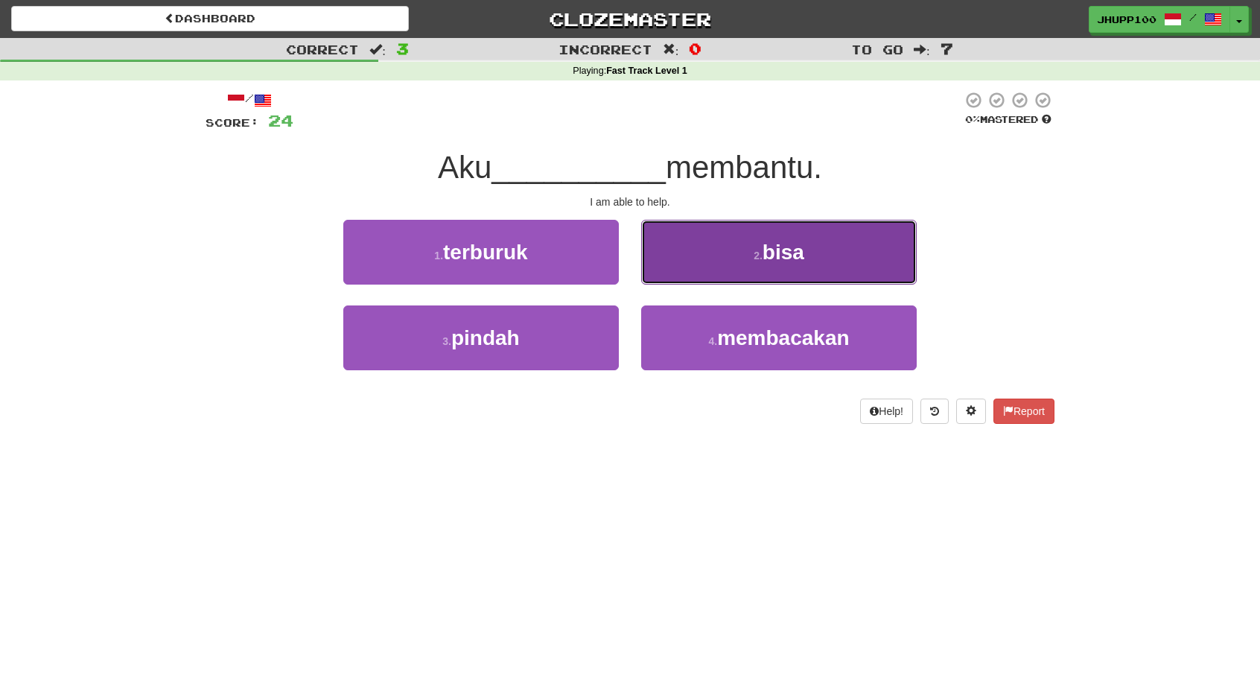
click at [702, 272] on button "2 . bisa" at bounding box center [779, 252] width 276 height 65
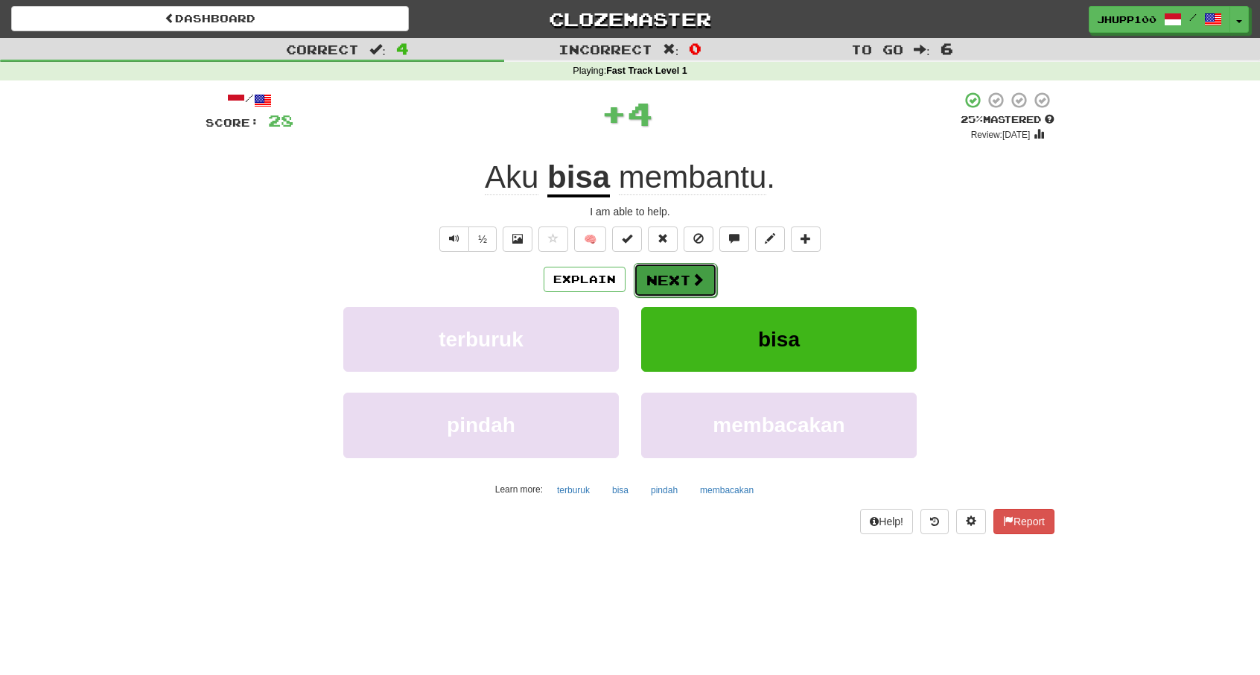
click at [679, 273] on button "Next" at bounding box center [675, 280] width 83 height 34
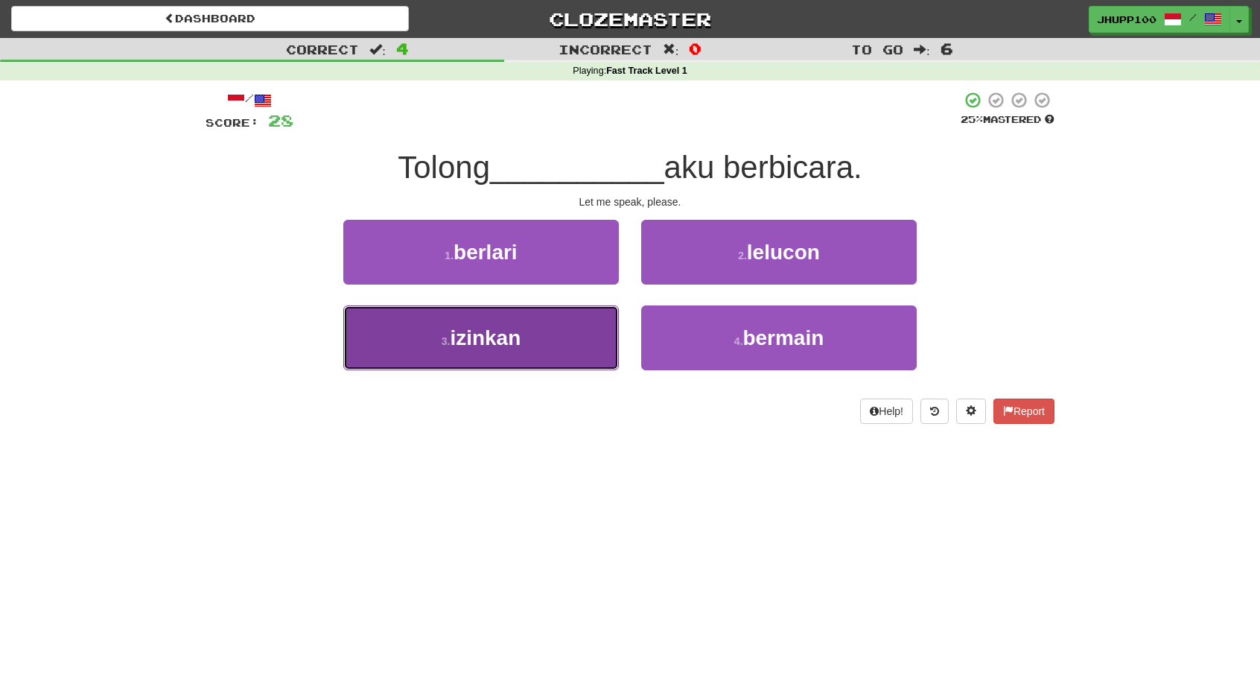
click at [562, 348] on button "3 . izinkan" at bounding box center [481, 337] width 276 height 65
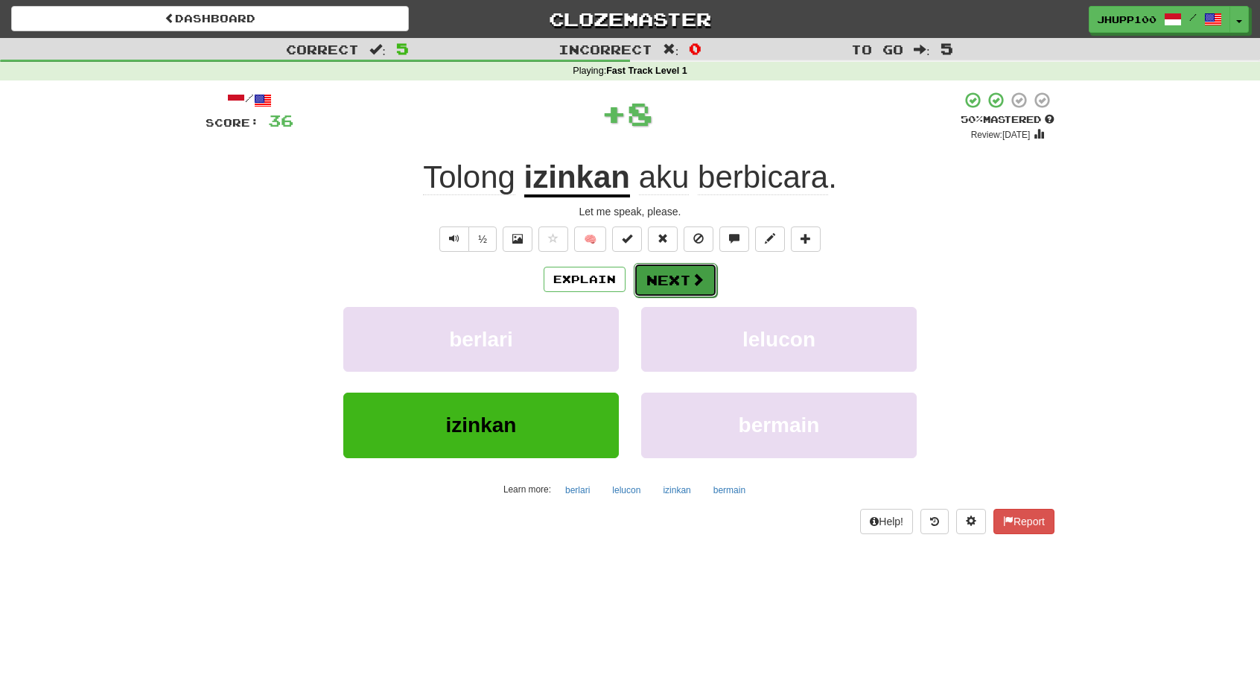
click at [697, 281] on span at bounding box center [697, 279] width 13 height 13
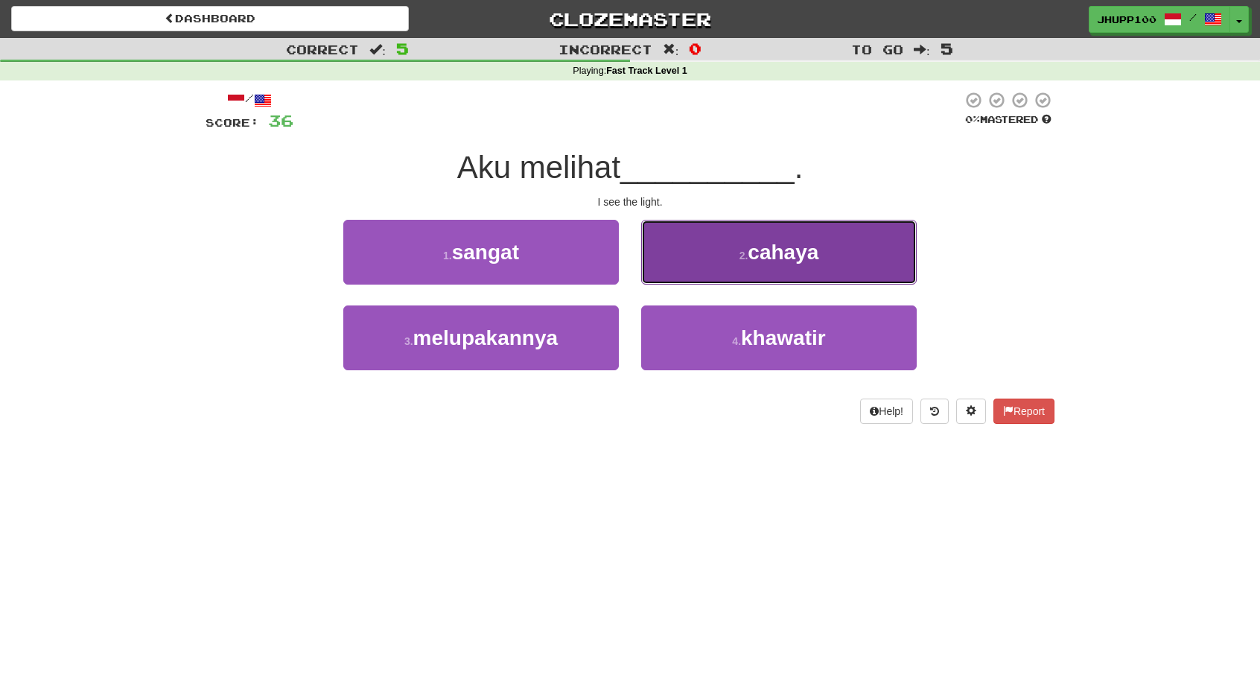
click at [742, 239] on button "2 . cahaya" at bounding box center [779, 252] width 276 height 65
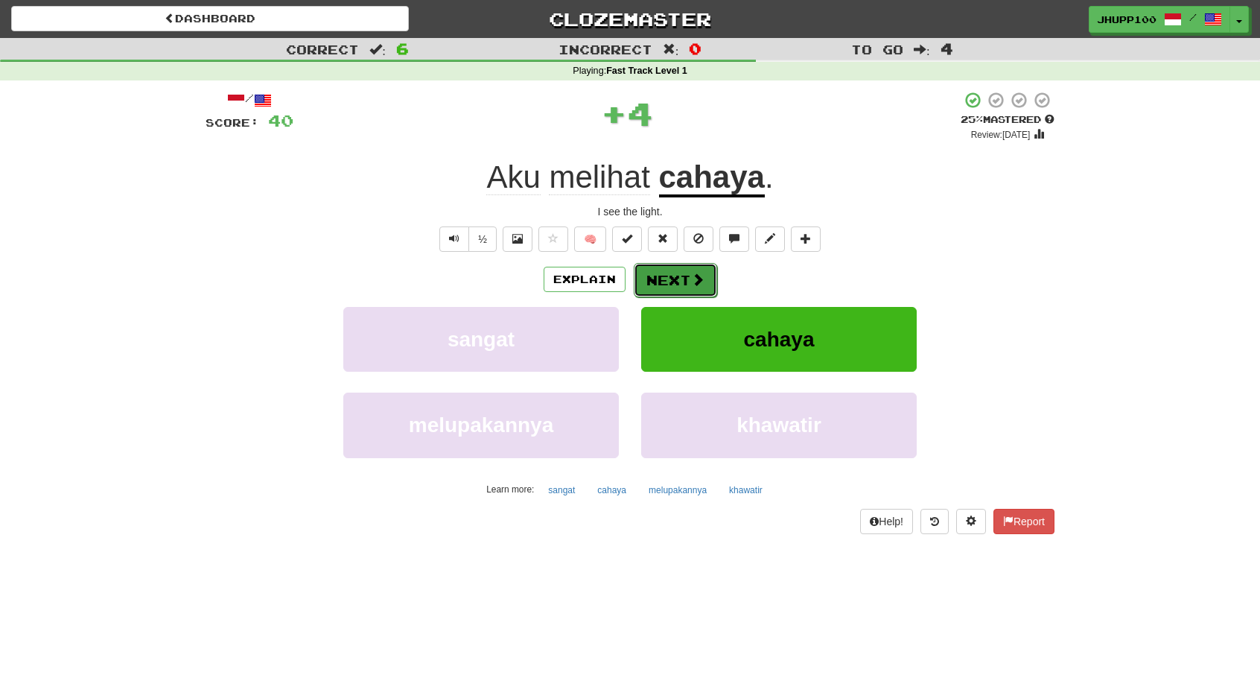
click at [696, 273] on span at bounding box center [697, 279] width 13 height 13
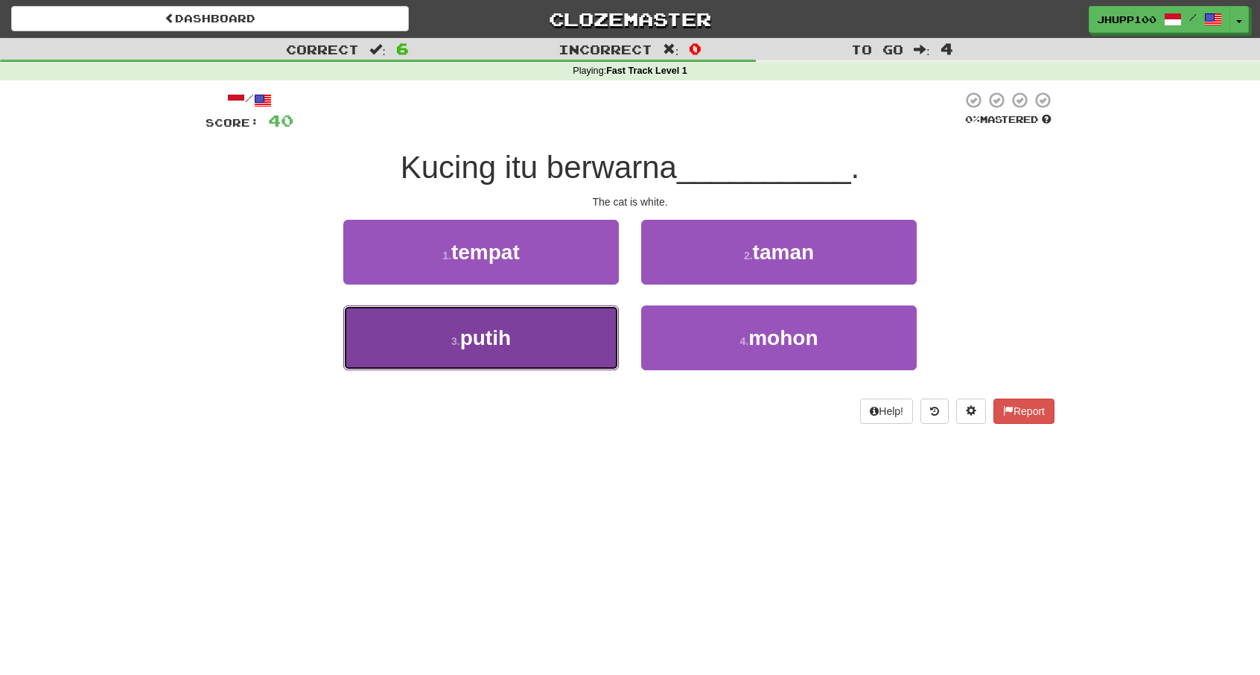
click at [542, 323] on button "3 . putih" at bounding box center [481, 337] width 276 height 65
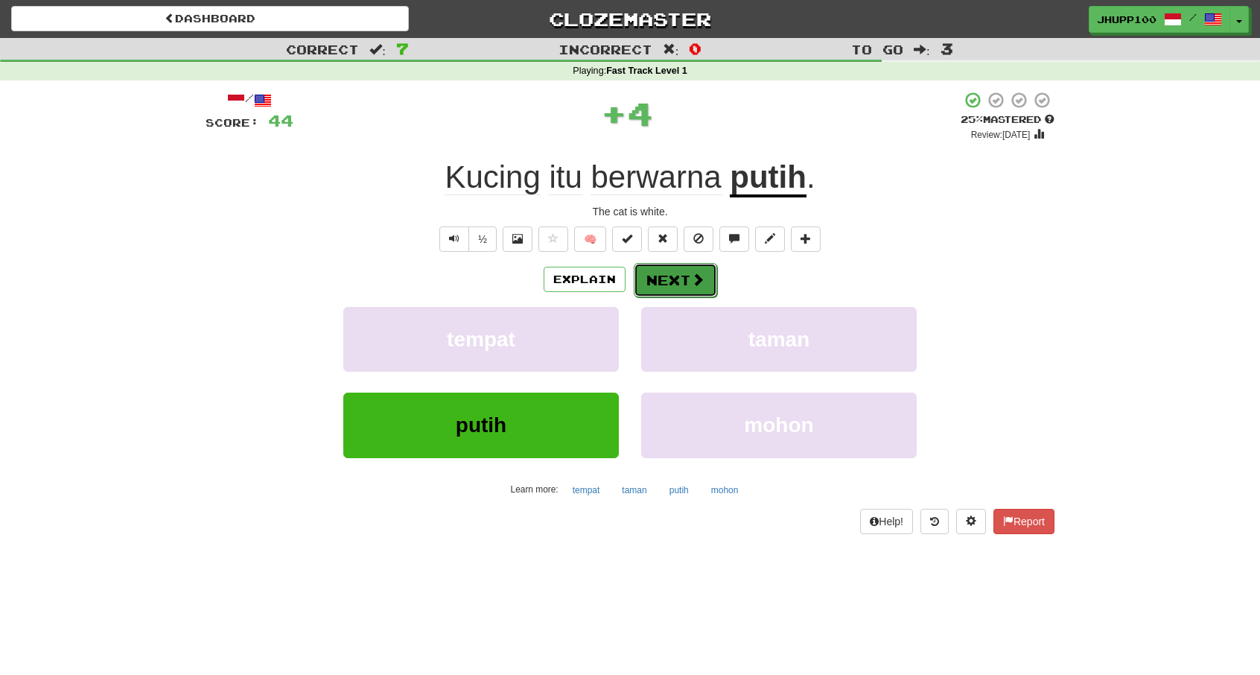
click at [700, 279] on span at bounding box center [697, 279] width 13 height 13
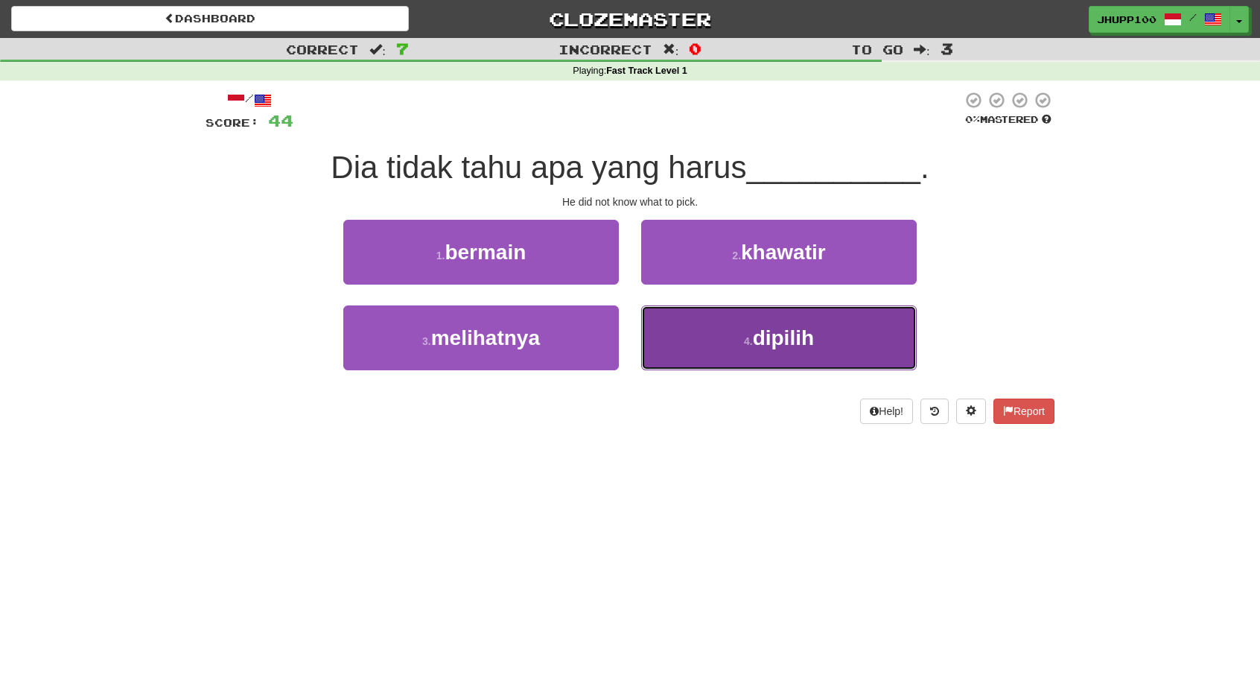
click at [760, 352] on button "4 . dipilih" at bounding box center [779, 337] width 276 height 65
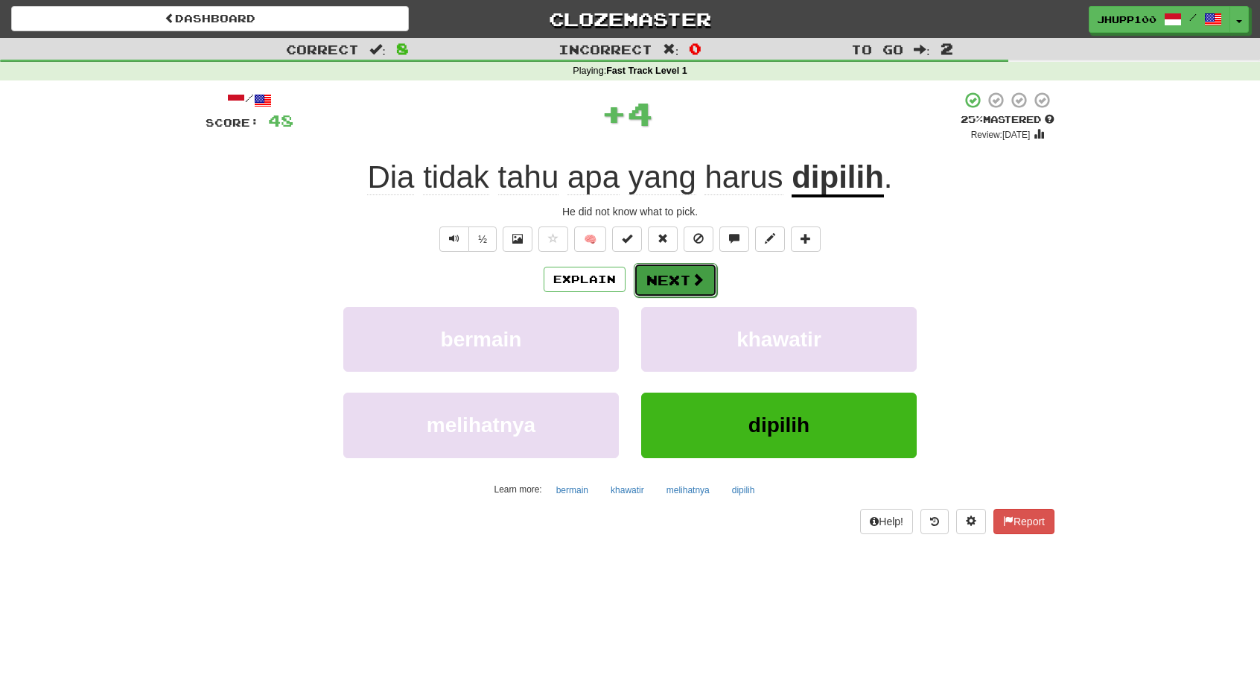
click at [670, 277] on button "Next" at bounding box center [675, 280] width 83 height 34
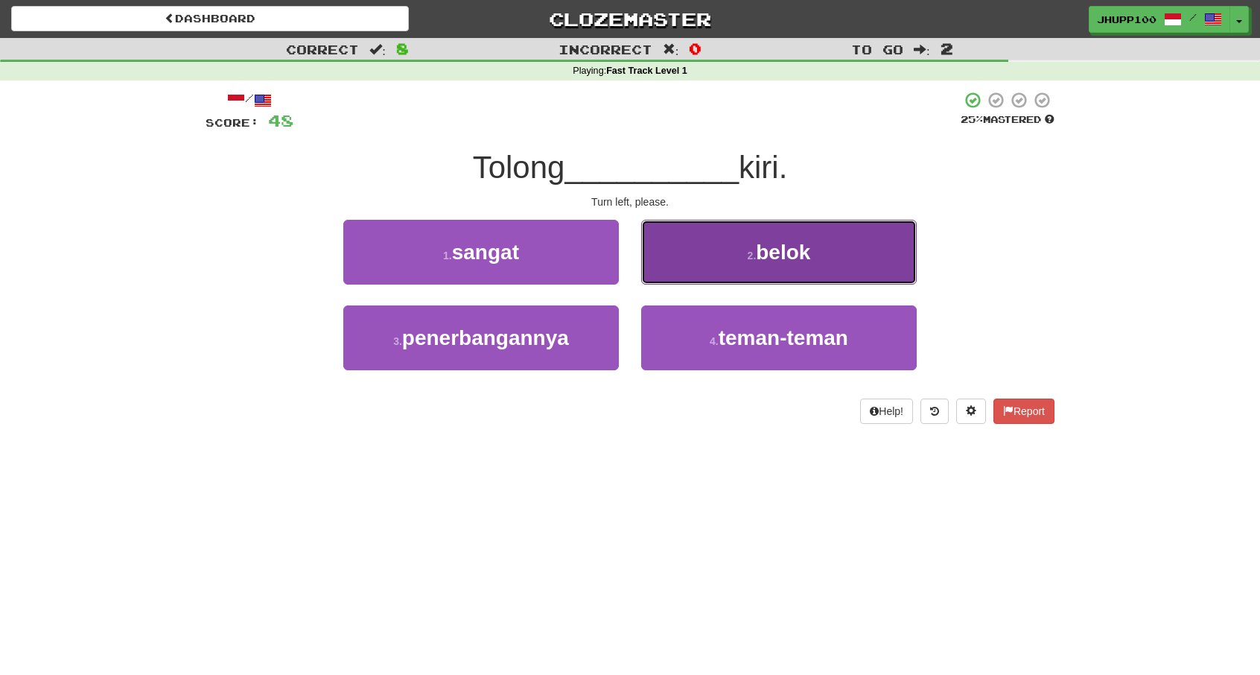
click at [702, 261] on button "2 . belok" at bounding box center [779, 252] width 276 height 65
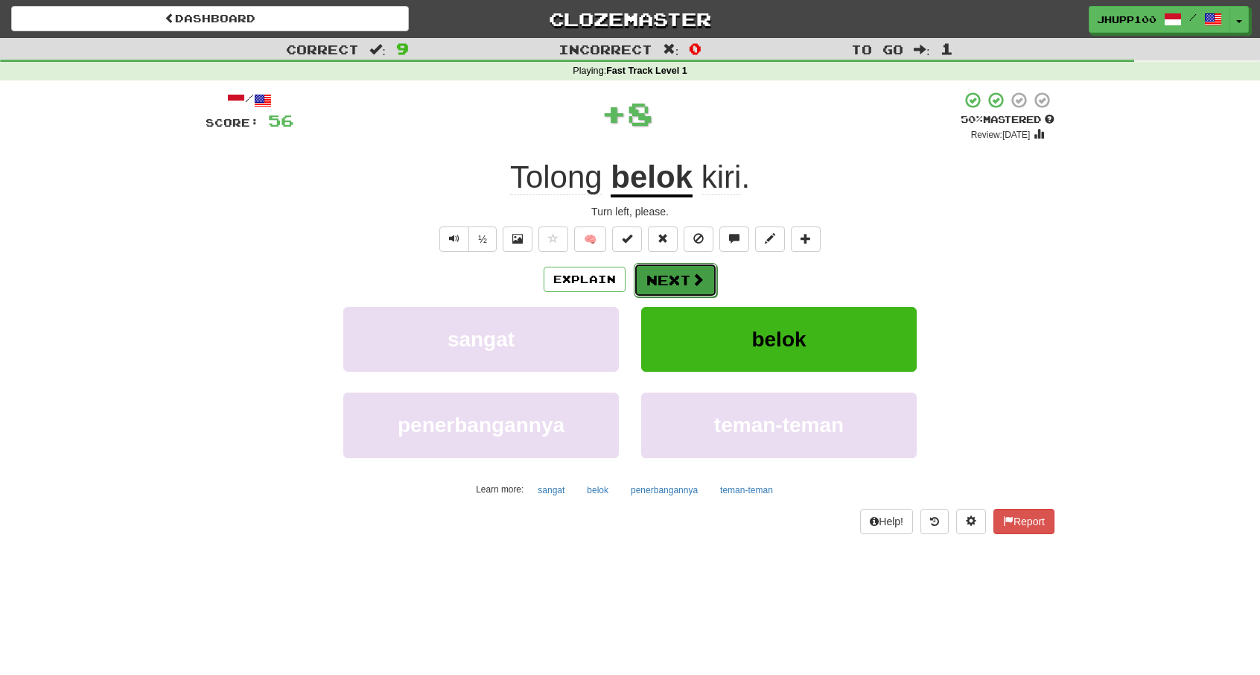
click at [688, 292] on button "Next" at bounding box center [675, 280] width 83 height 34
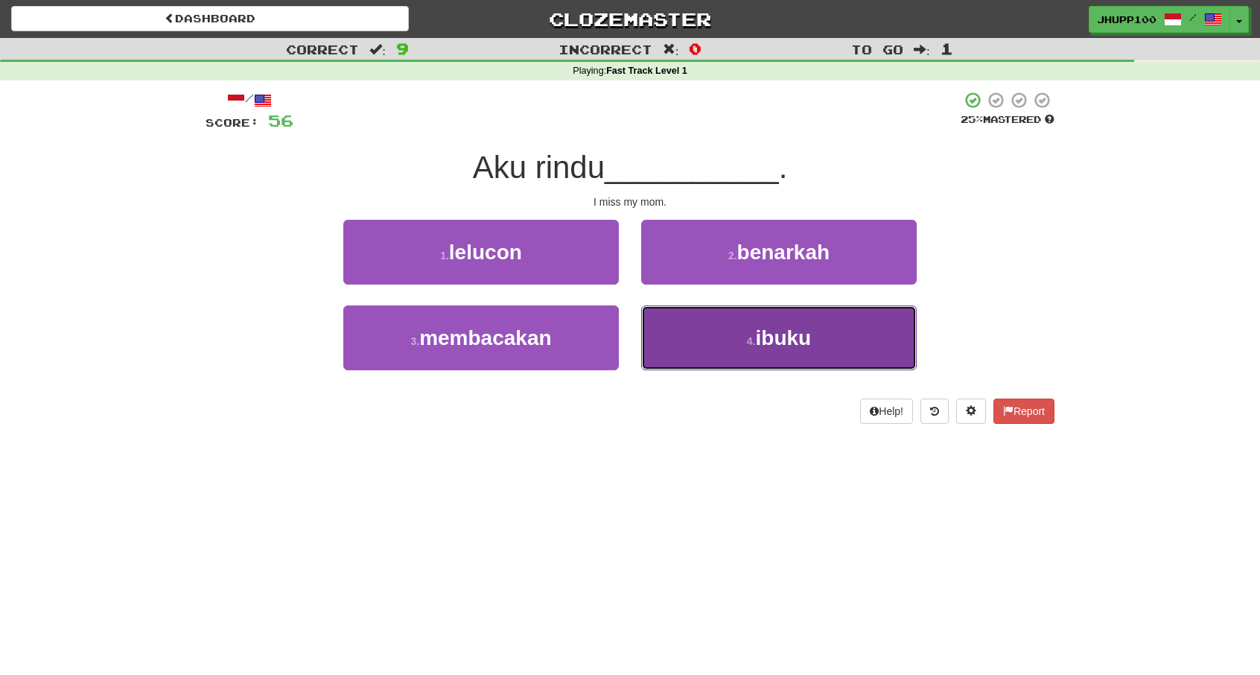
click at [775, 337] on span "ibuku" at bounding box center [784, 337] width 56 height 23
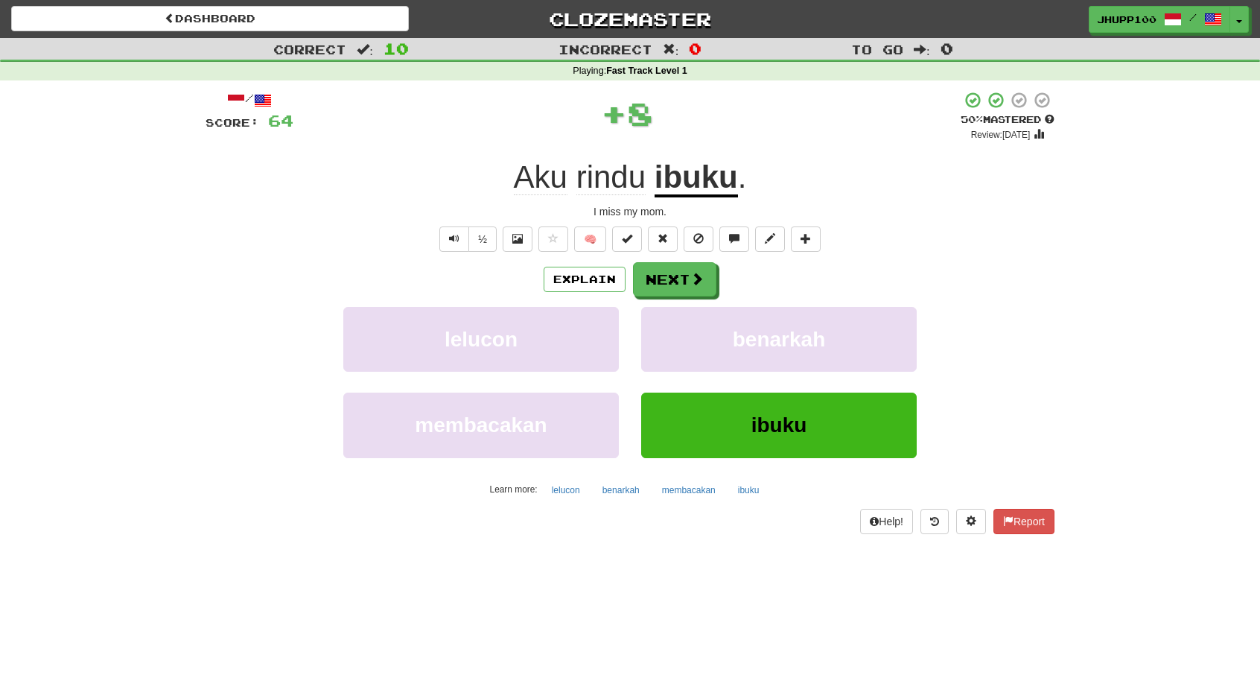
click at [717, 271] on div "Explain Next" at bounding box center [630, 279] width 849 height 34
click at [714, 273] on button "Next" at bounding box center [675, 280] width 83 height 34
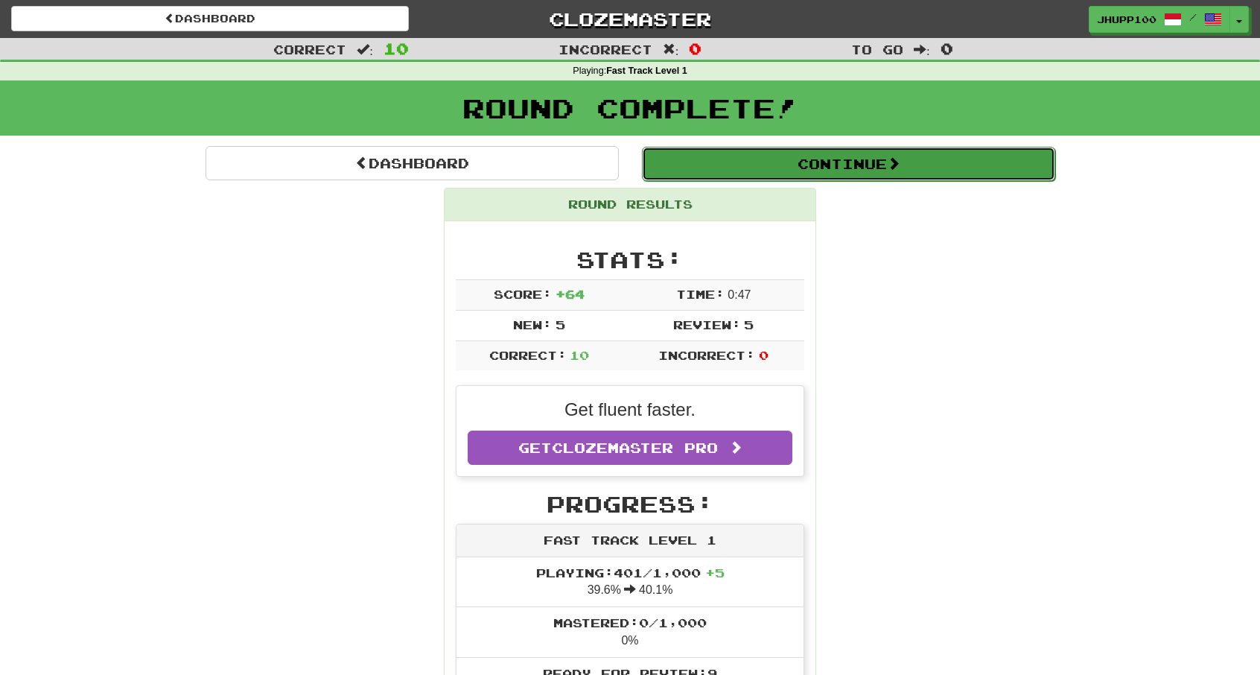
click at [780, 165] on button "Continue" at bounding box center [848, 164] width 413 height 34
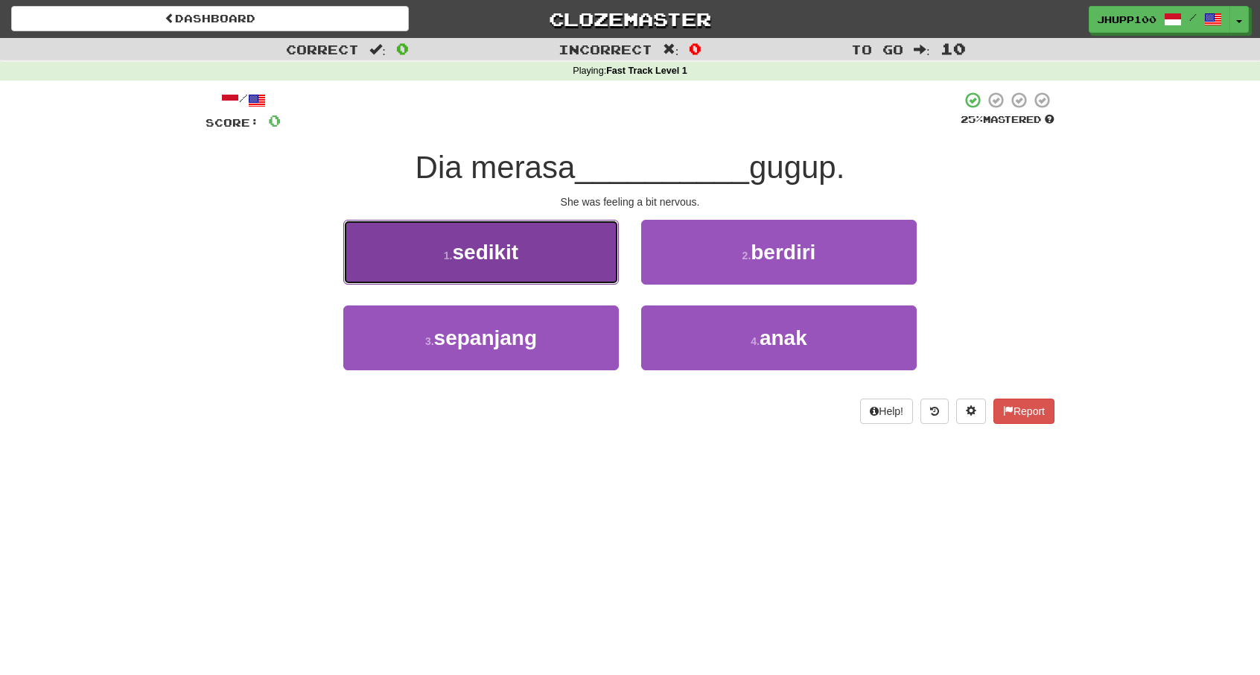
click at [579, 261] on button "1 . sedikit" at bounding box center [481, 252] width 276 height 65
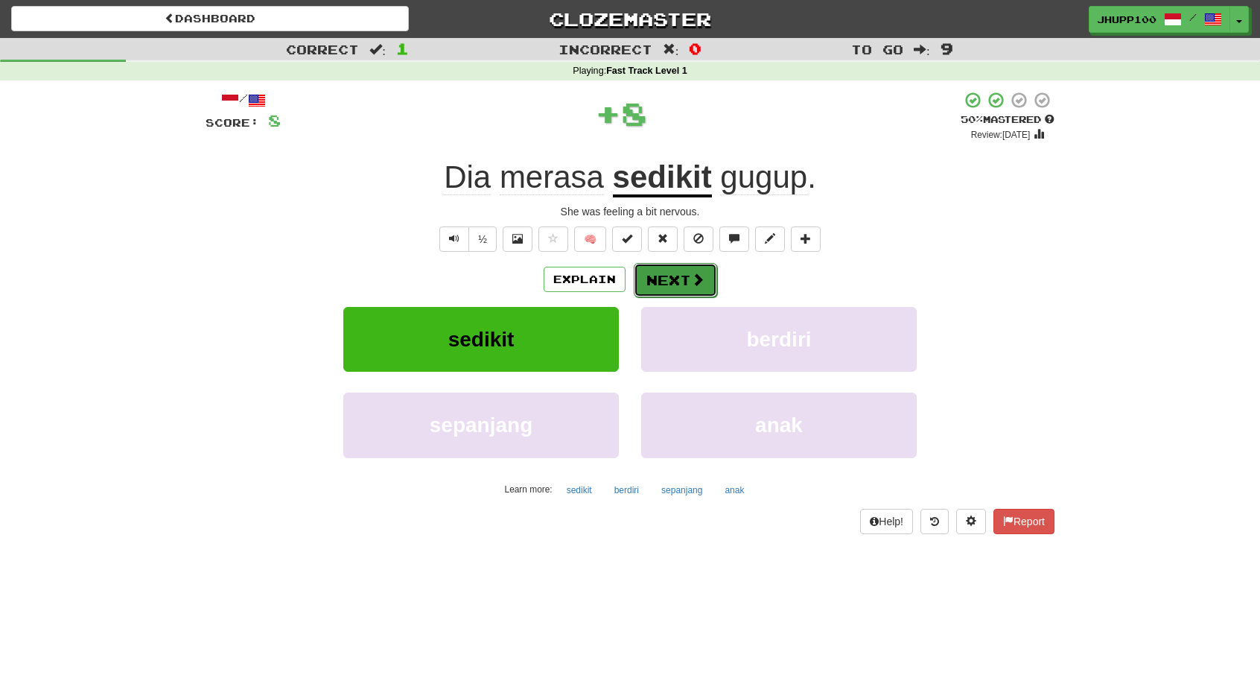
click at [685, 278] on button "Next" at bounding box center [675, 280] width 83 height 34
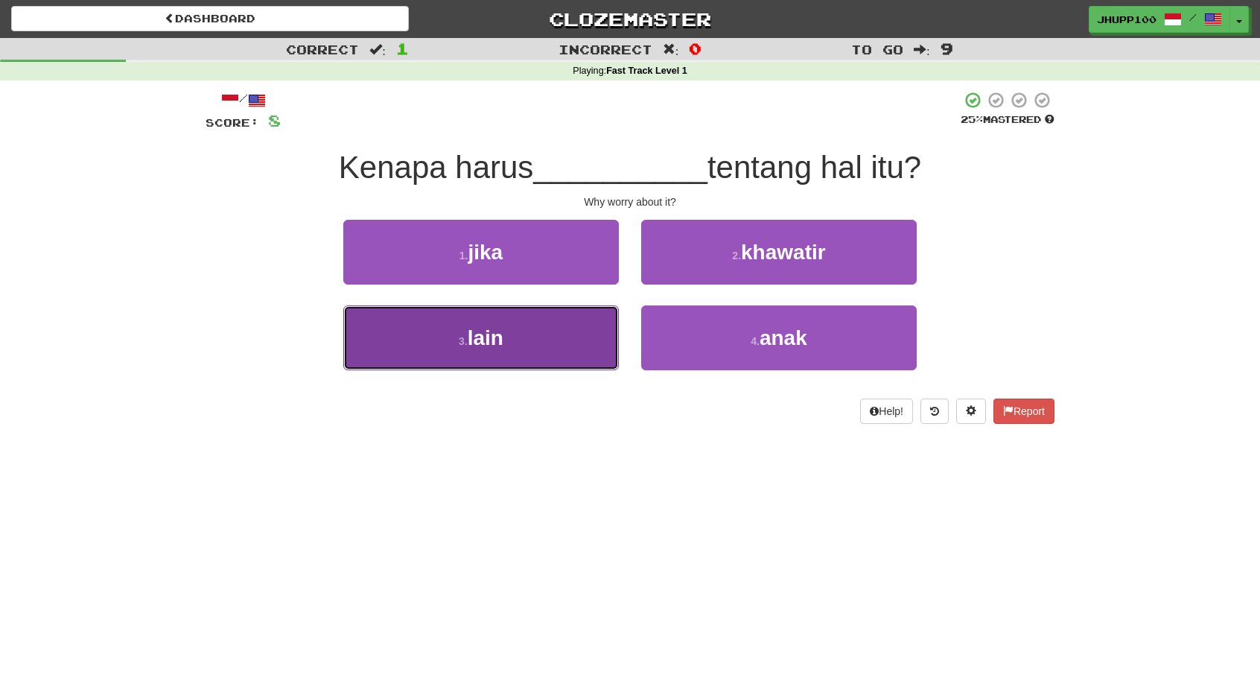
click at [586, 326] on button "3 . lain" at bounding box center [481, 337] width 276 height 65
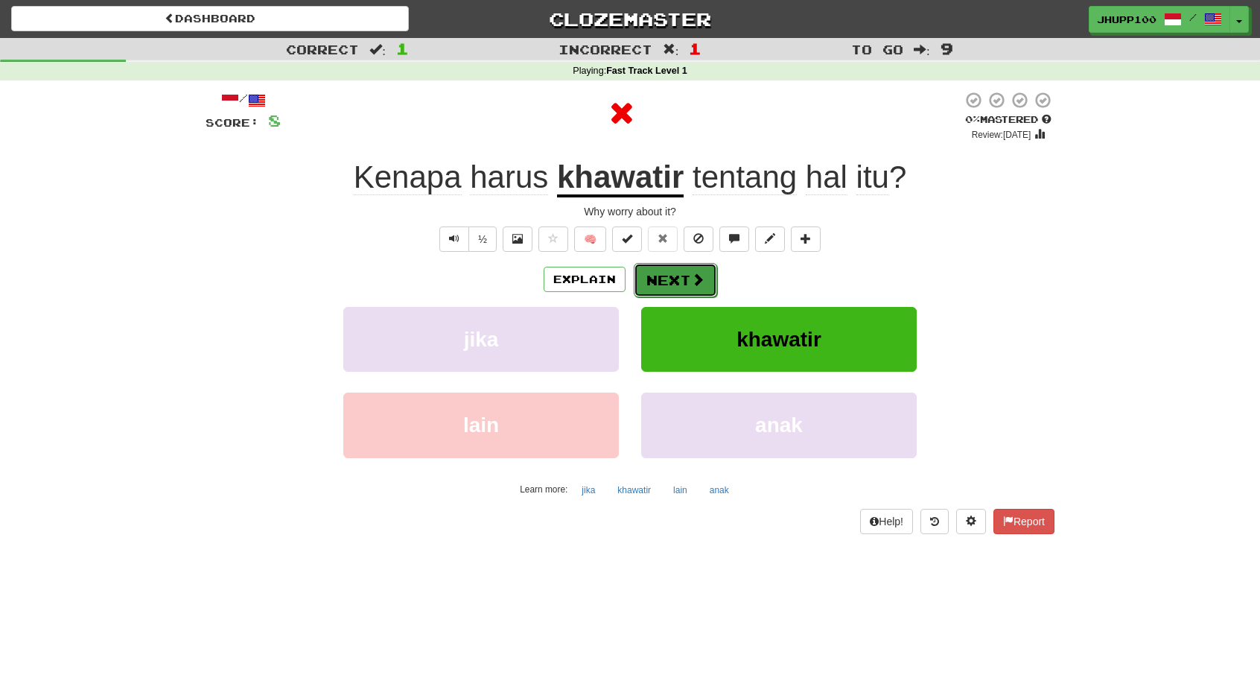
click at [674, 275] on button "Next" at bounding box center [675, 280] width 83 height 34
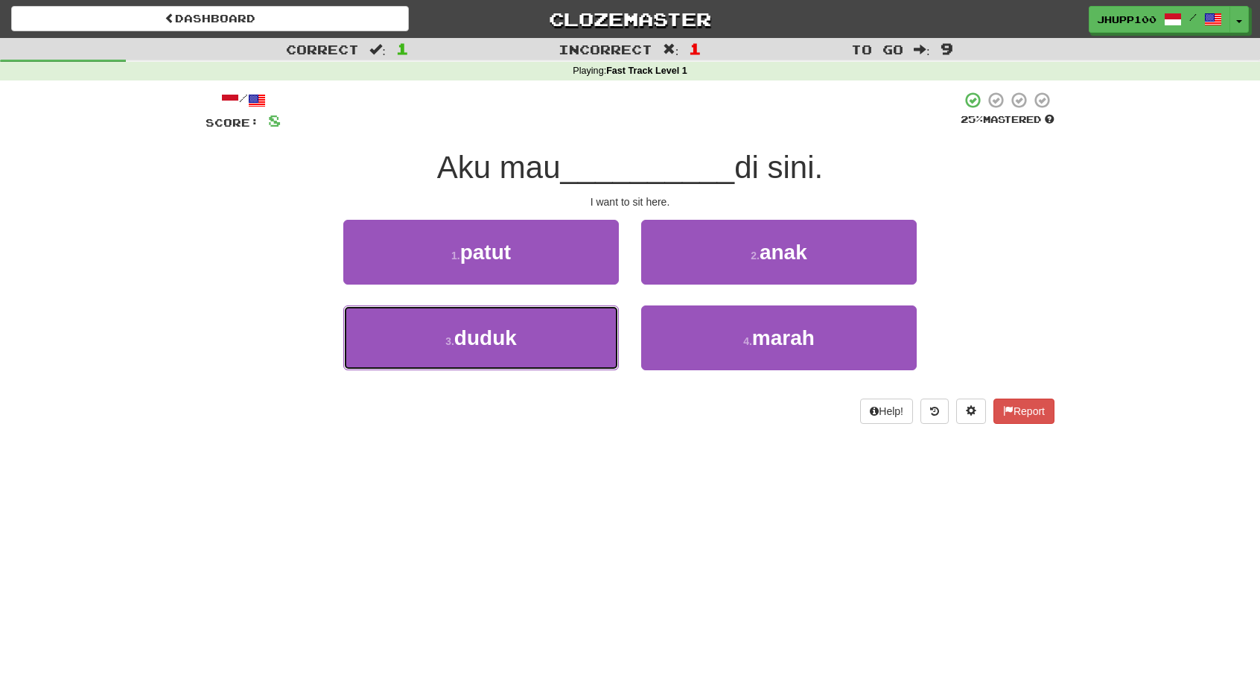
drag, startPoint x: 578, startPoint y: 334, endPoint x: 603, endPoint y: 300, distance: 41.6
click at [578, 333] on button "3 . duduk" at bounding box center [481, 337] width 276 height 65
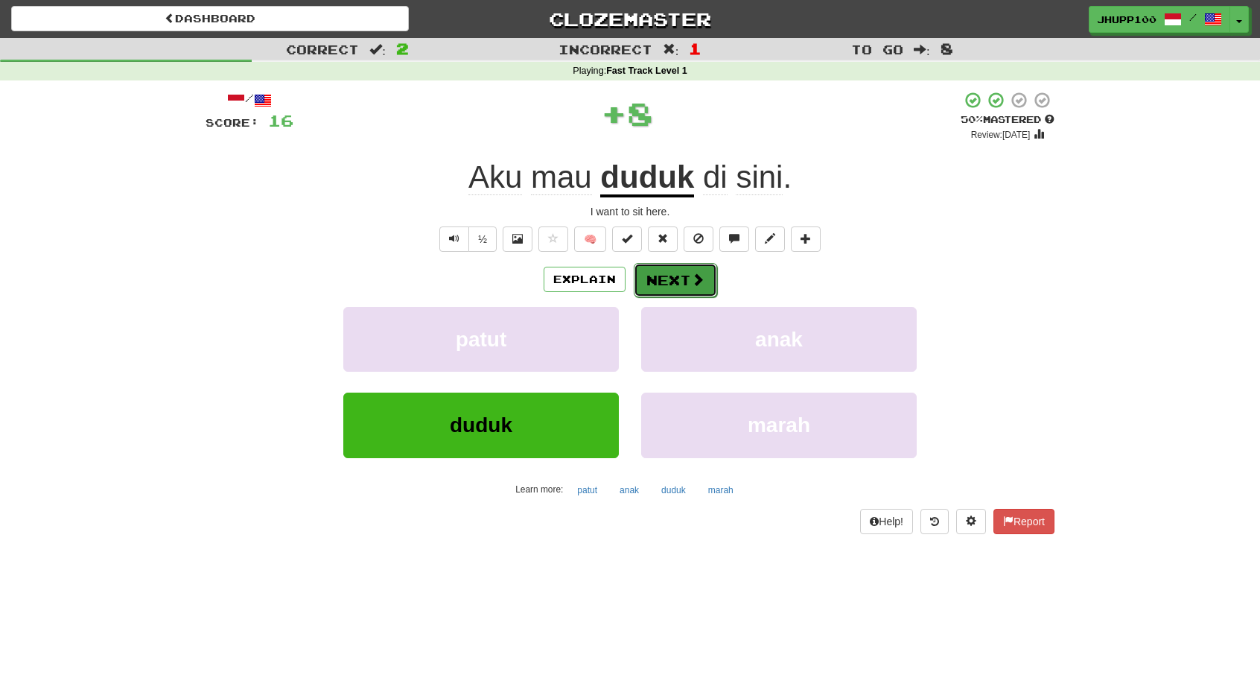
click at [675, 278] on button "Next" at bounding box center [675, 280] width 83 height 34
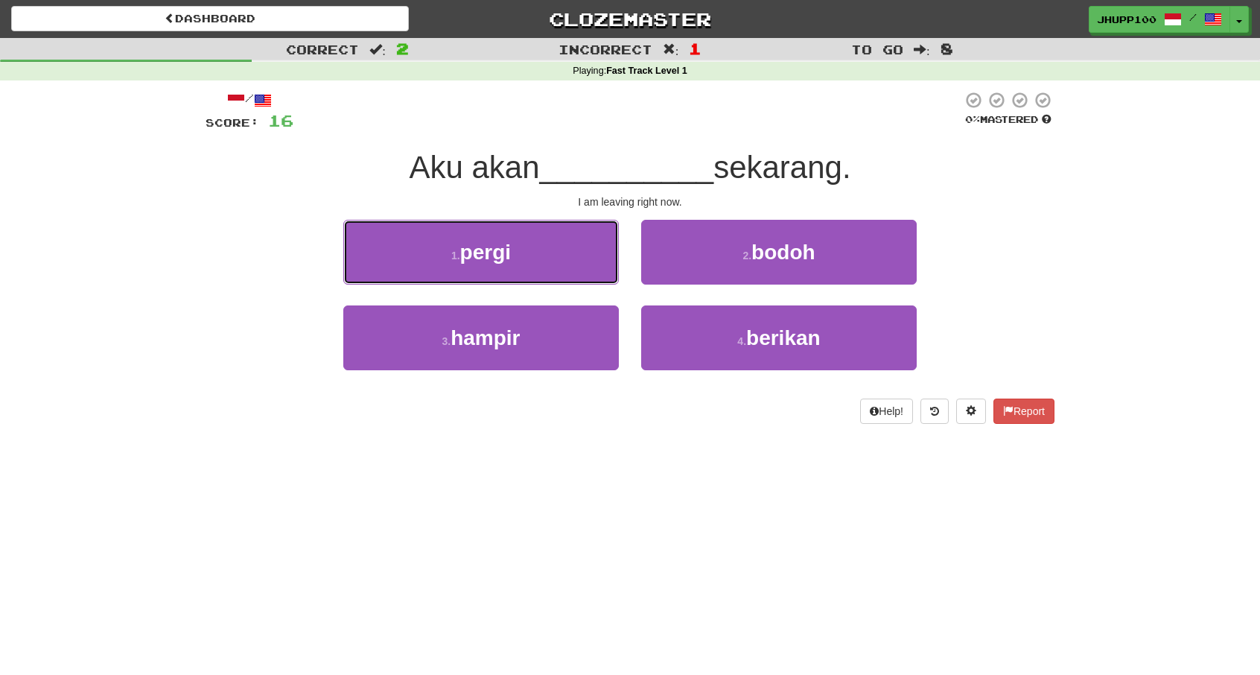
click at [546, 259] on button "1 . pergi" at bounding box center [481, 252] width 276 height 65
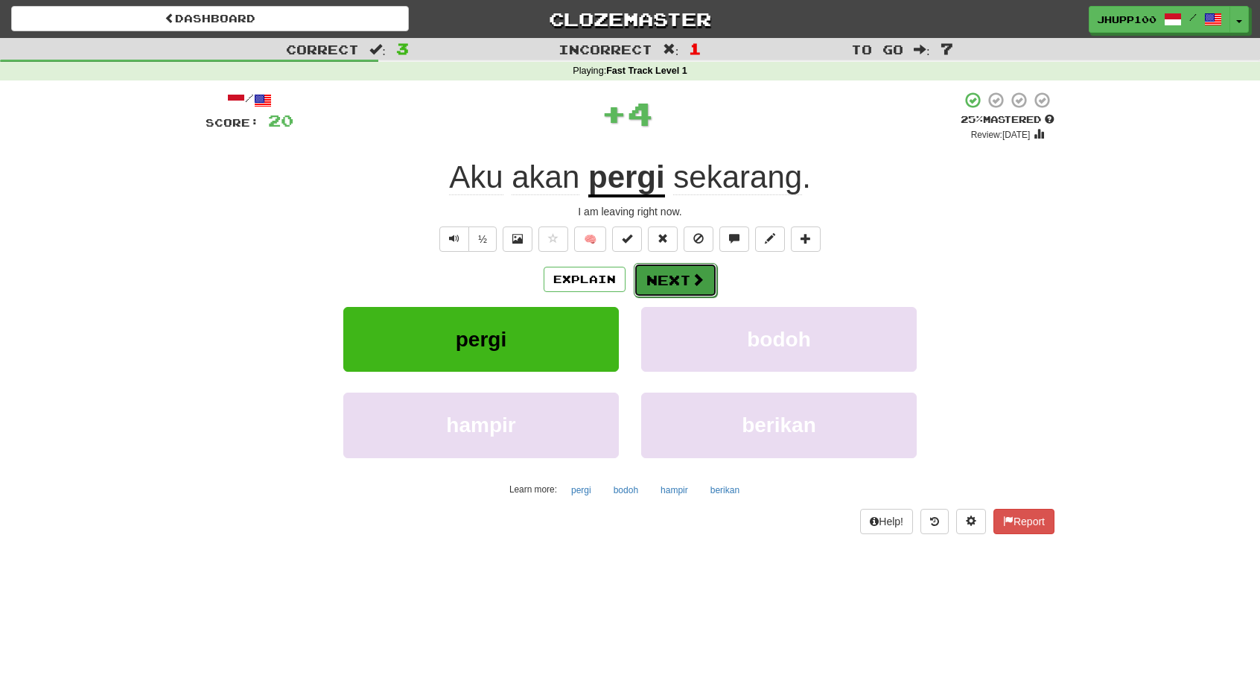
click at [648, 275] on button "Next" at bounding box center [675, 280] width 83 height 34
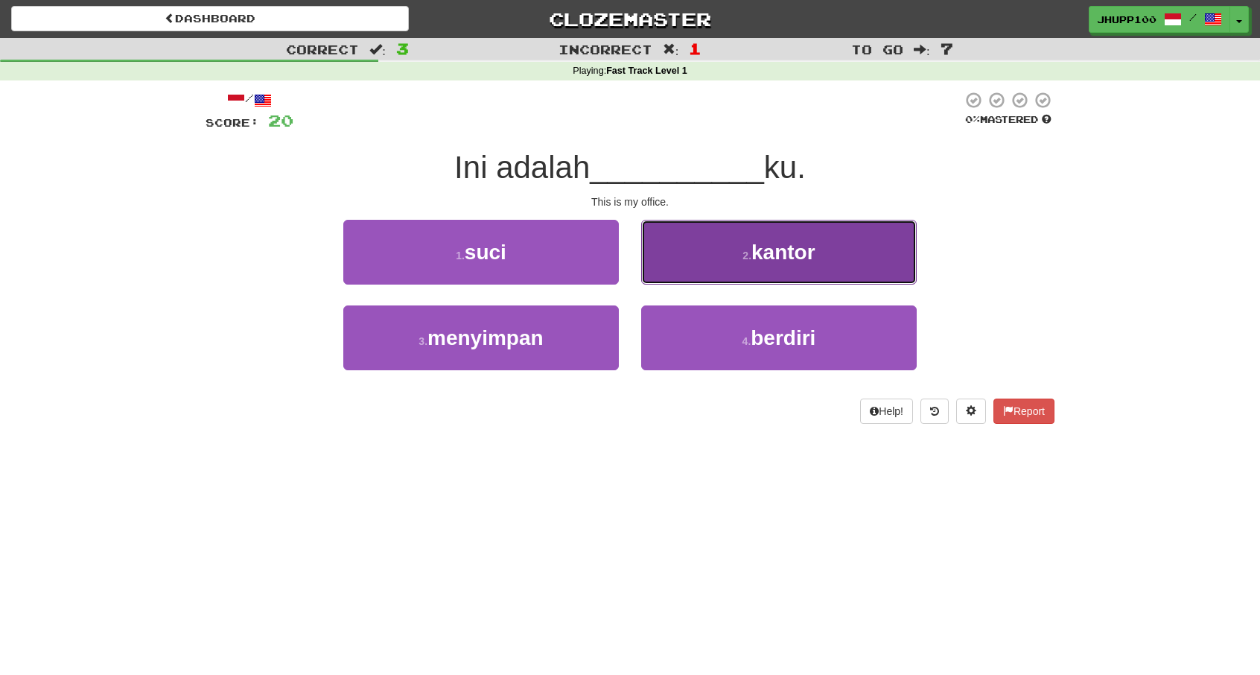
click at [729, 254] on button "2 . kantor" at bounding box center [779, 252] width 276 height 65
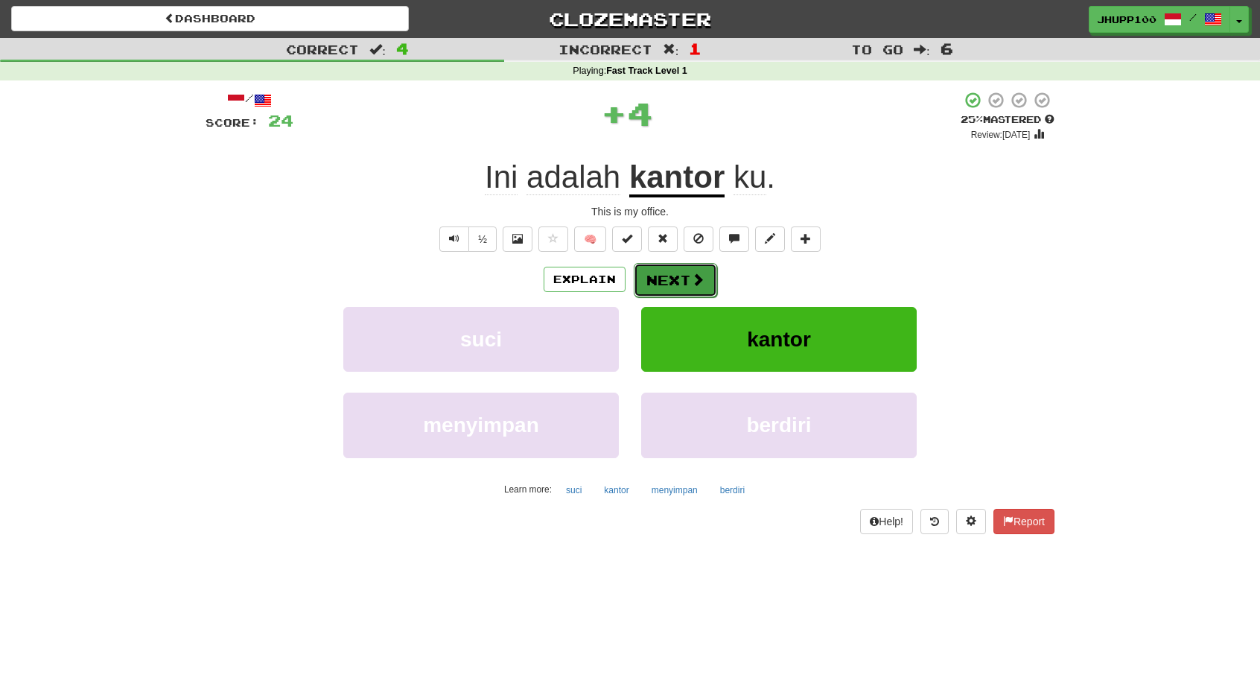
click at [697, 277] on span at bounding box center [697, 279] width 13 height 13
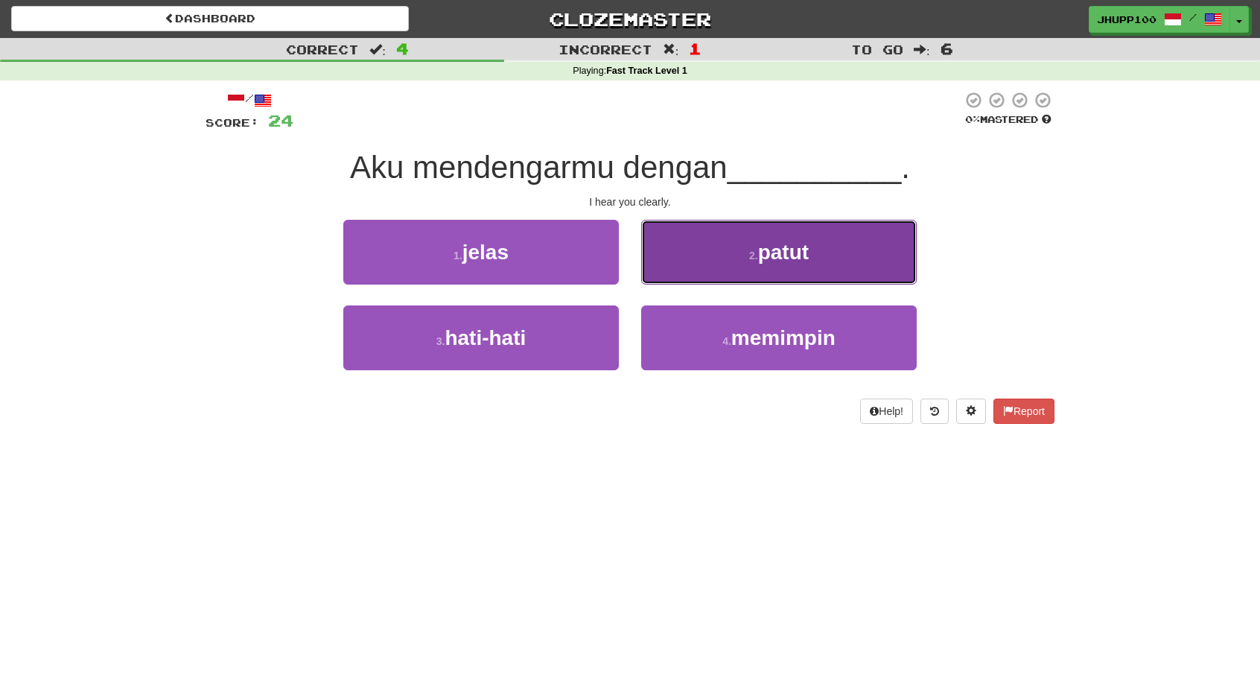
click at [667, 269] on button "2 . patut" at bounding box center [779, 252] width 276 height 65
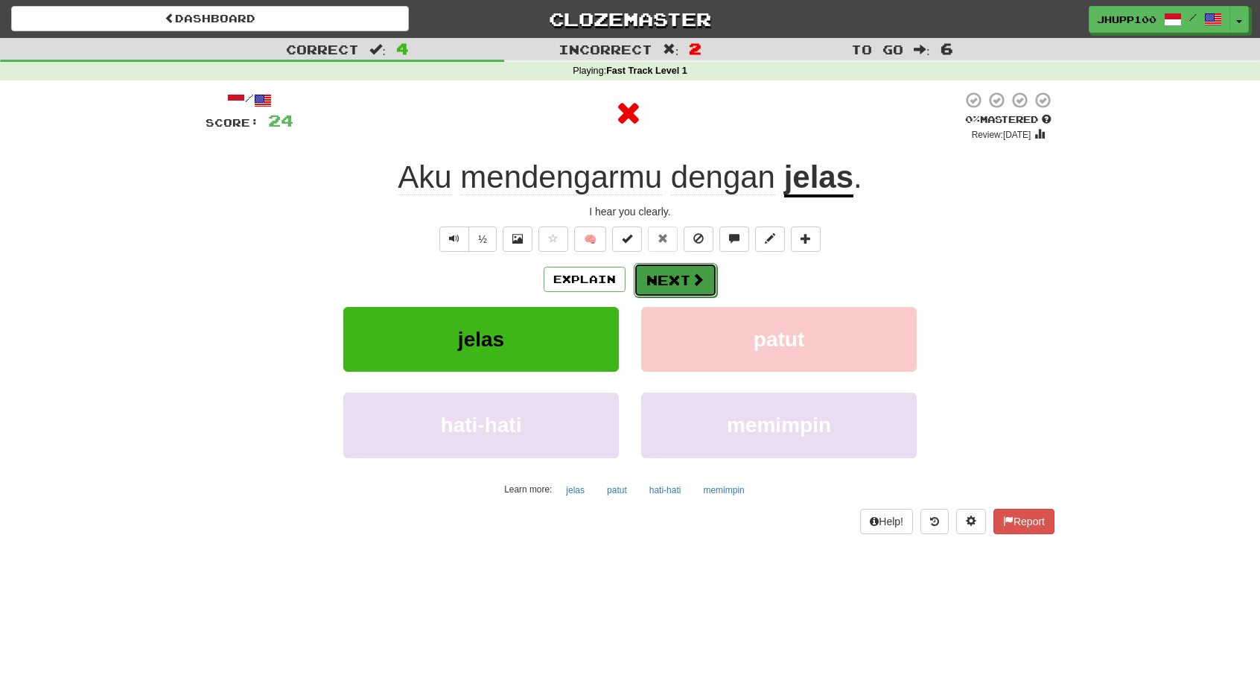
click at [665, 275] on button "Next" at bounding box center [675, 280] width 83 height 34
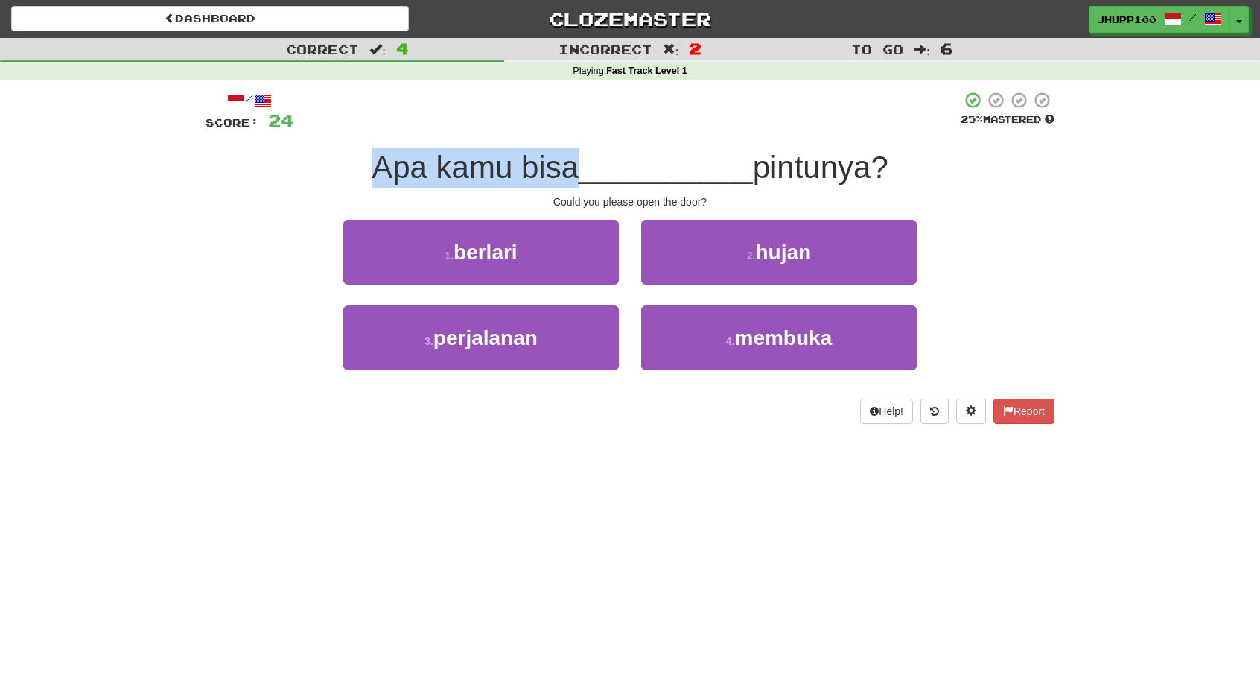
drag, startPoint x: 361, startPoint y: 168, endPoint x: 562, endPoint y: 165, distance: 200.4
click at [562, 165] on div "Apa kamu bisa __________ pintunya?" at bounding box center [630, 167] width 849 height 41
click at [562, 165] on span "Apa kamu bisa" at bounding box center [475, 167] width 207 height 35
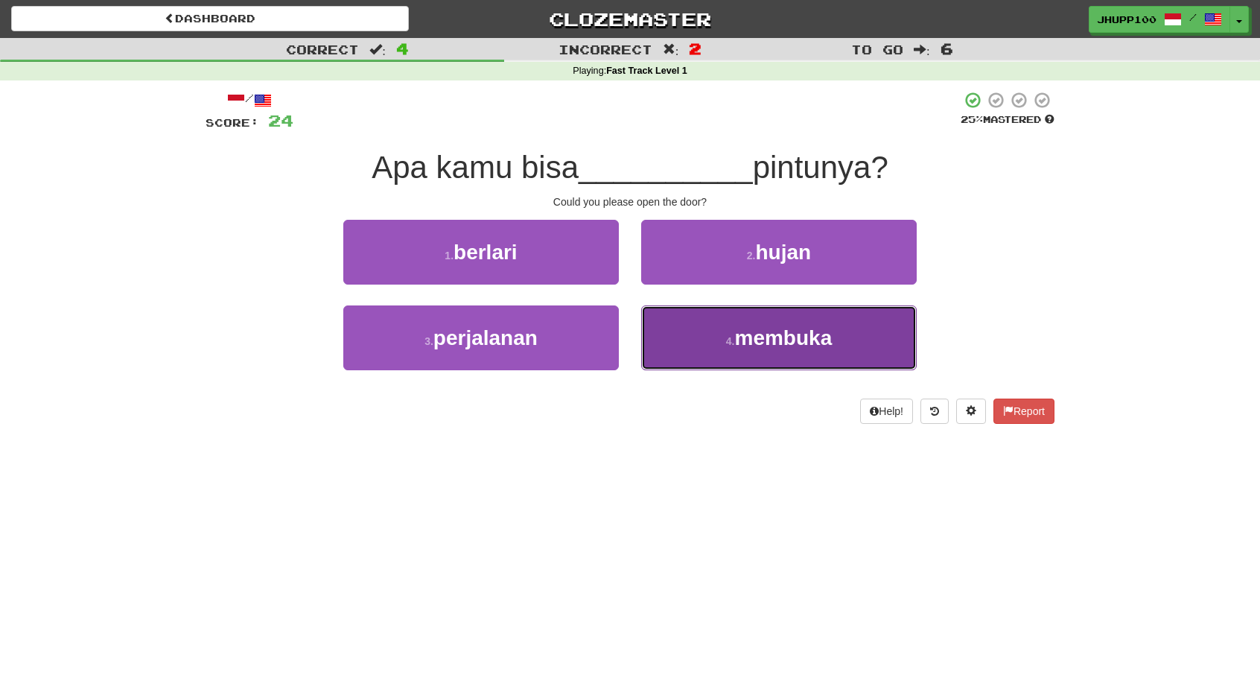
click at [801, 337] on span "membuka" at bounding box center [784, 337] width 98 height 23
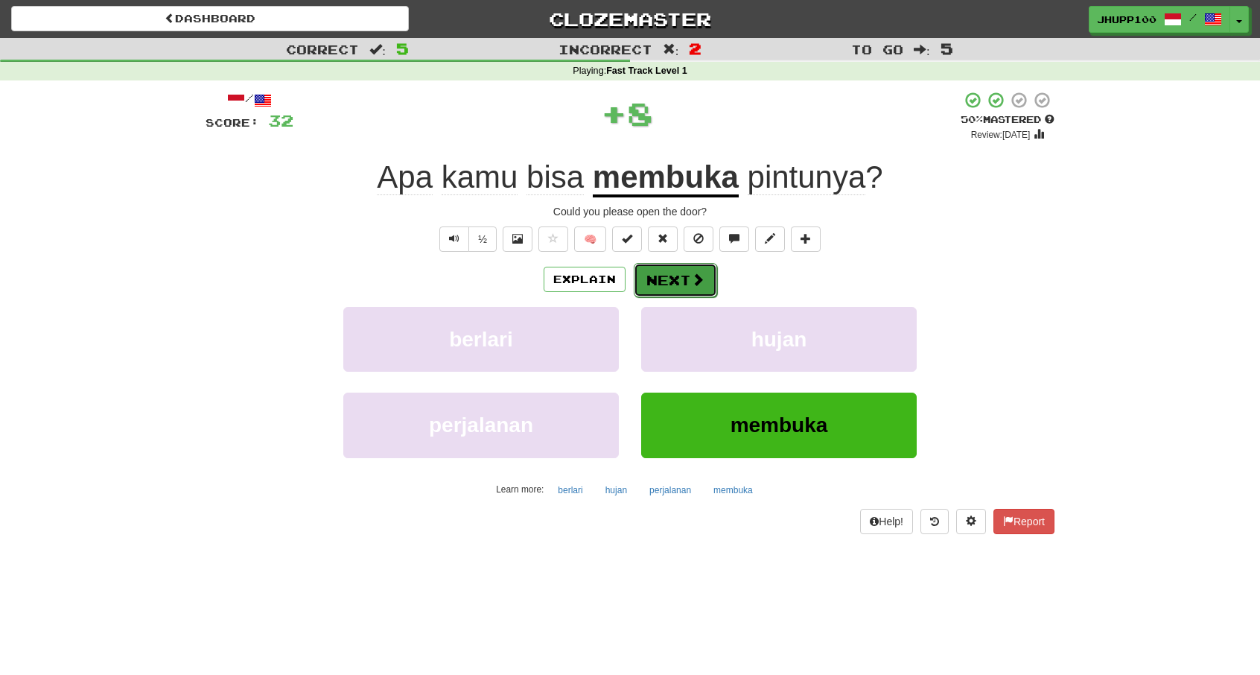
click at [711, 271] on button "Next" at bounding box center [675, 280] width 83 height 34
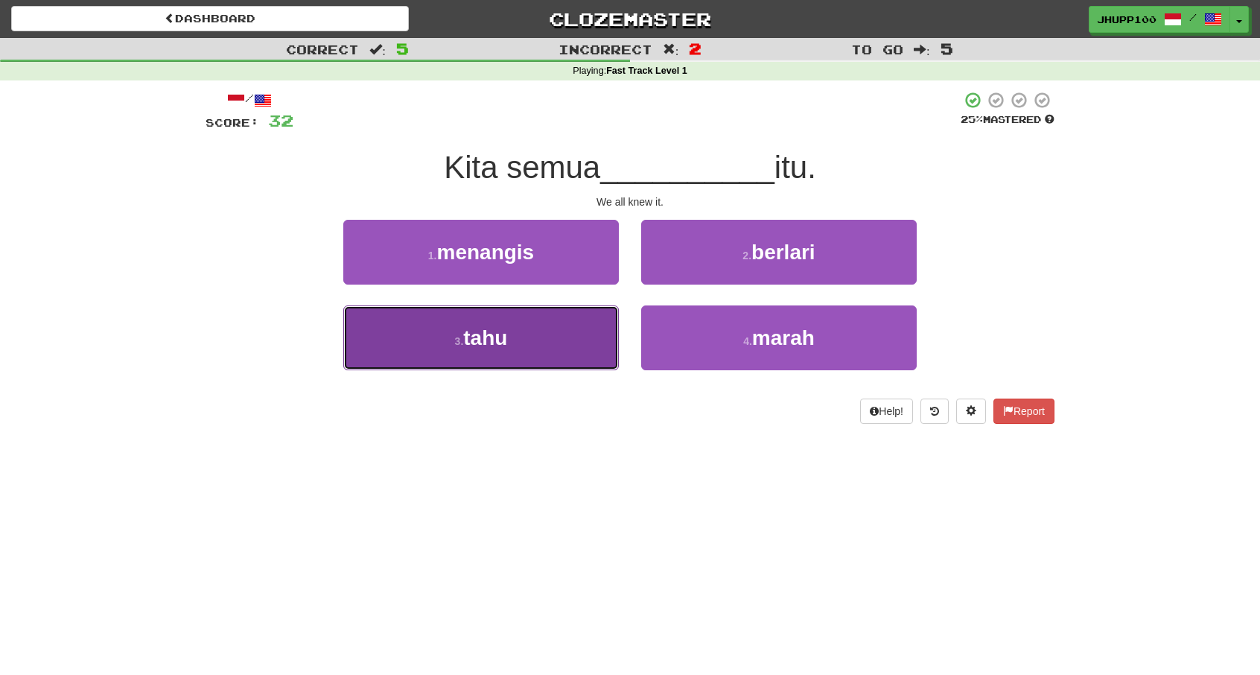
click at [551, 340] on button "3 . tahu" at bounding box center [481, 337] width 276 height 65
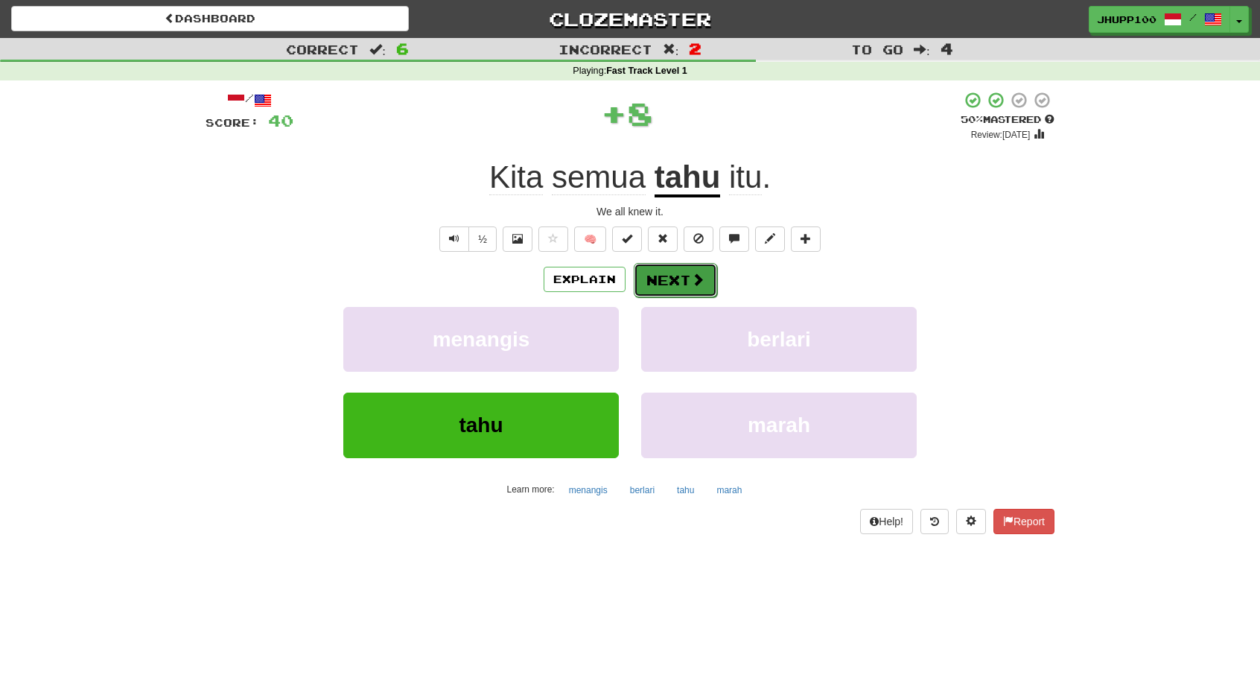
click at [679, 278] on button "Next" at bounding box center [675, 280] width 83 height 34
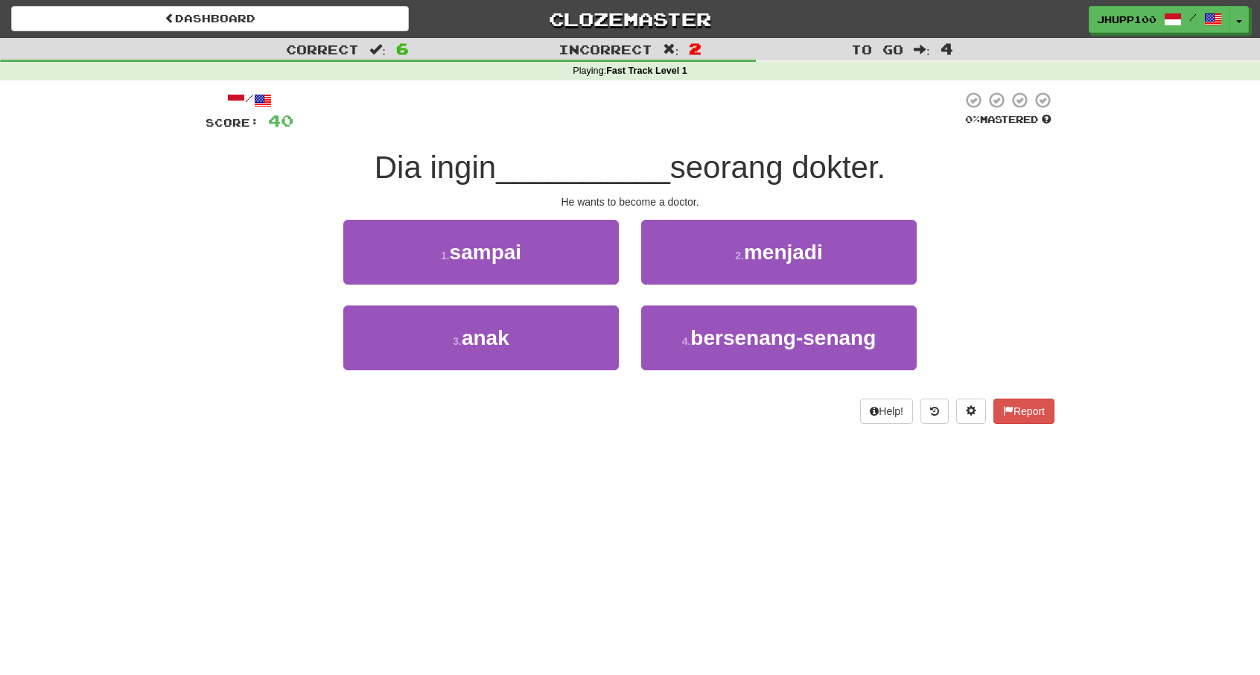
click at [378, 168] on span "Dia ingin" at bounding box center [435, 167] width 121 height 35
click at [477, 168] on span "Dia ingin" at bounding box center [435, 167] width 121 height 35
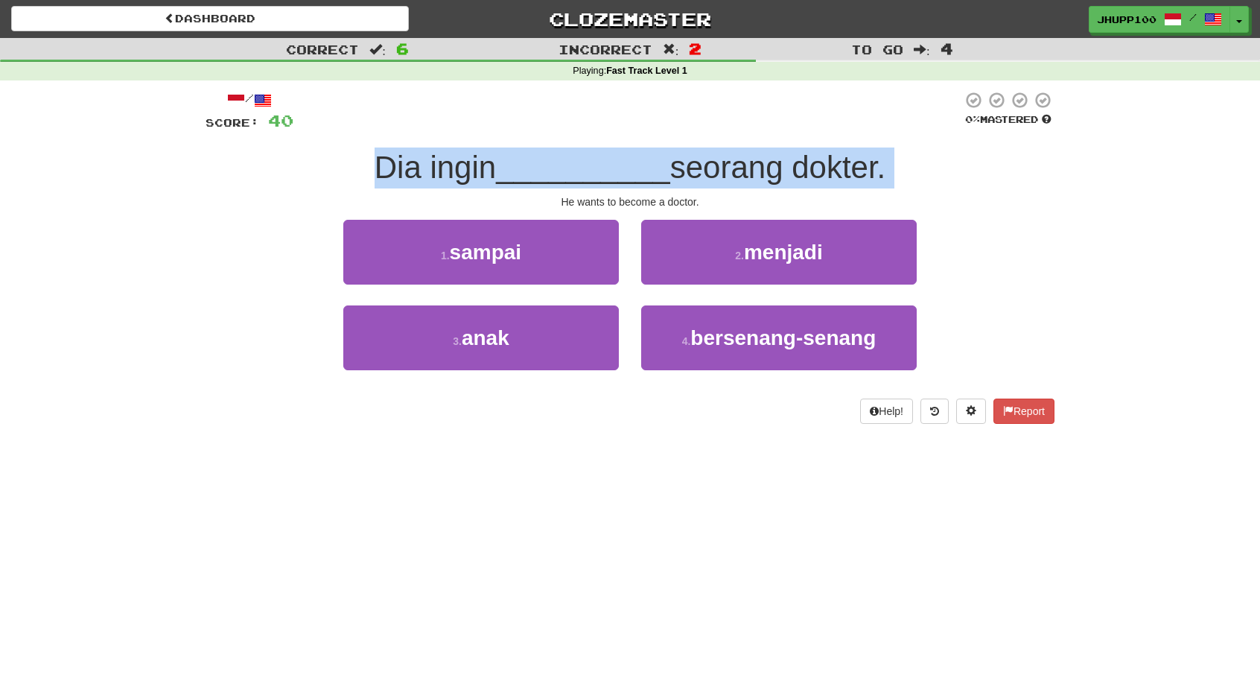
click at [477, 168] on span "Dia ingin" at bounding box center [435, 167] width 121 height 35
click at [478, 168] on span "Dia ingin" at bounding box center [435, 167] width 121 height 35
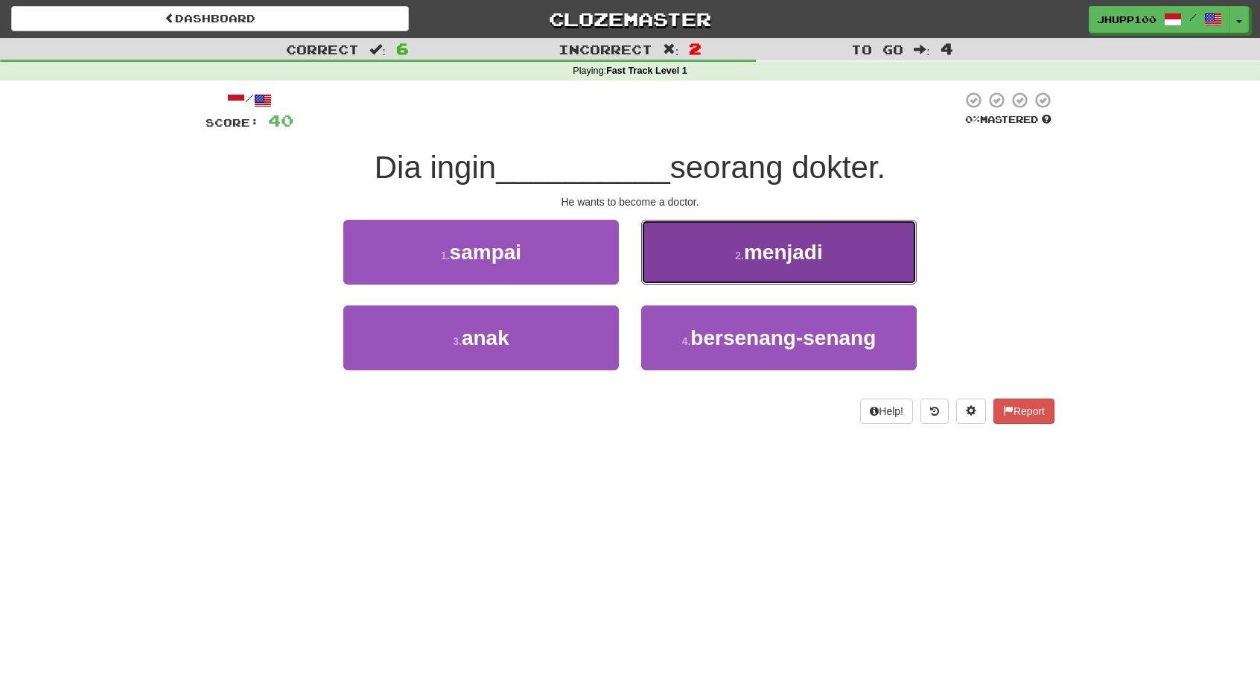
click at [812, 265] on button "2 . menjadi" at bounding box center [779, 252] width 276 height 65
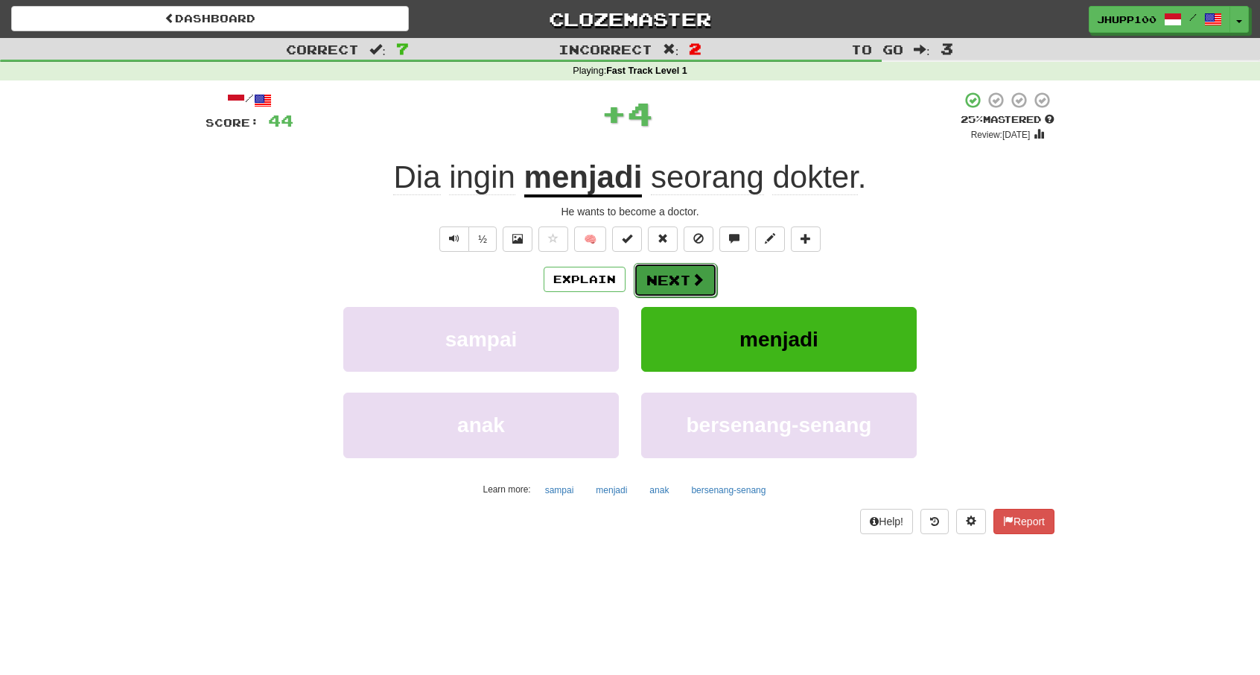
click at [685, 277] on button "Next" at bounding box center [675, 280] width 83 height 34
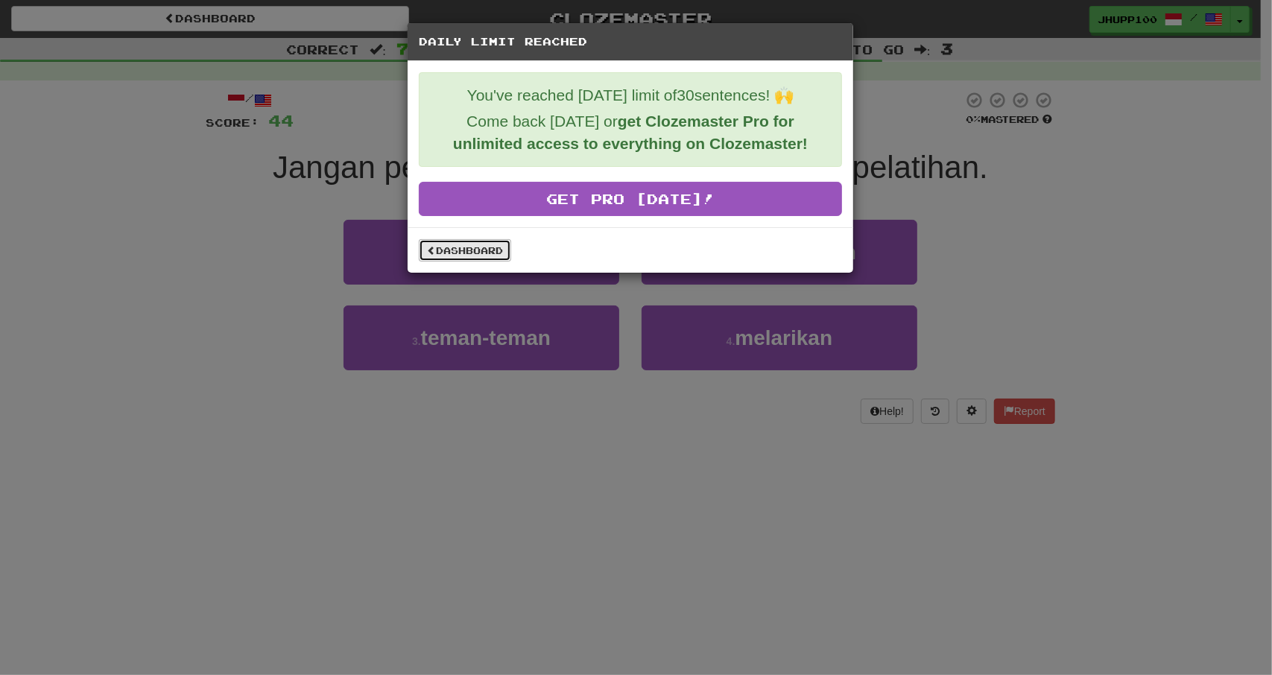
click at [493, 252] on link "Dashboard" at bounding box center [465, 250] width 92 height 22
